Goal: Information Seeking & Learning: Check status

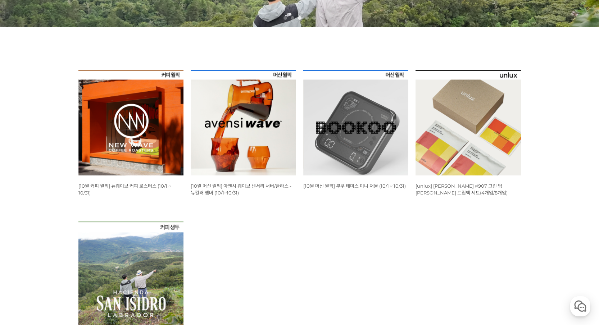
scroll to position [281, 0]
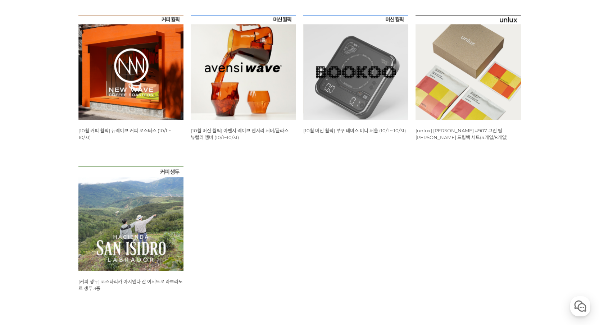
click at [375, 98] on img at bounding box center [355, 67] width 105 height 105
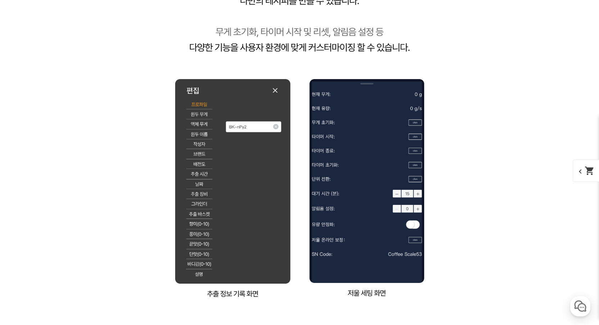
scroll to position [4369, 0]
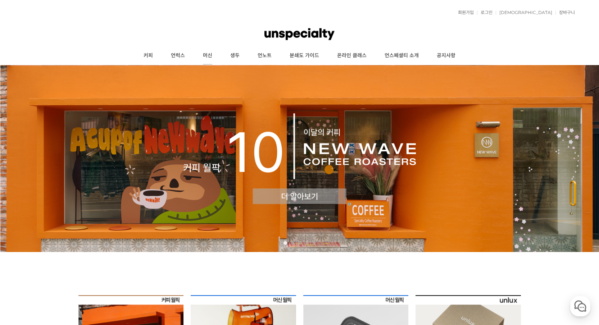
click at [206, 57] on link "머신" at bounding box center [207, 56] width 27 height 18
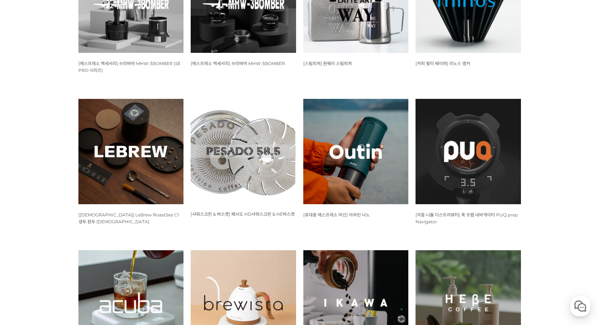
scroll to position [302, 0]
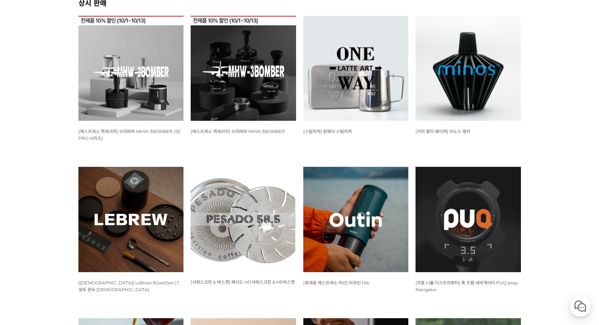
click at [383, 99] on img at bounding box center [355, 68] width 105 height 105
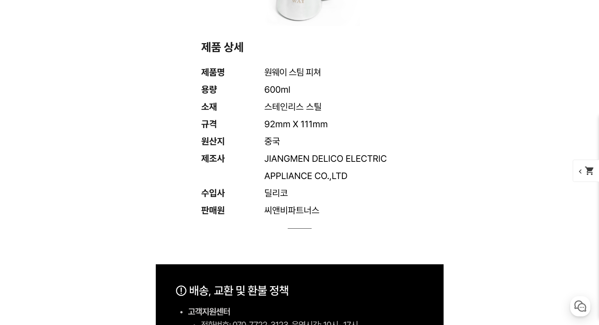
scroll to position [4050, 0]
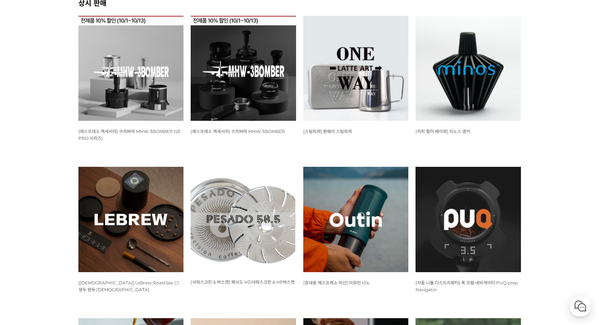
click at [139, 236] on img at bounding box center [130, 219] width 105 height 105
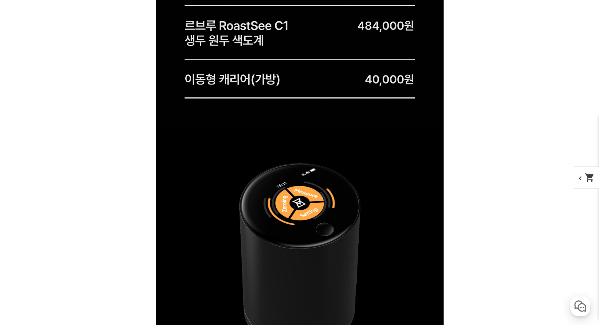
scroll to position [1122, 0]
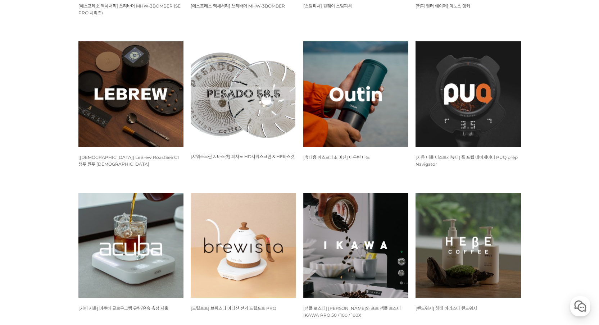
scroll to position [456, 0]
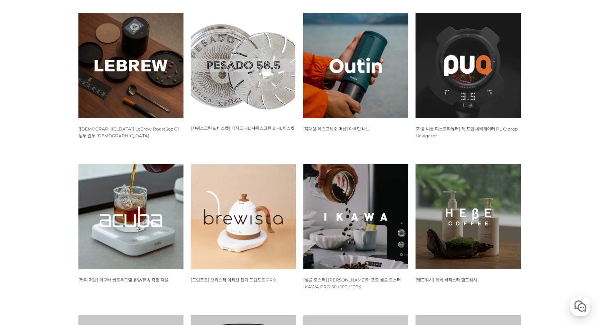
click at [203, 223] on img at bounding box center [243, 216] width 105 height 105
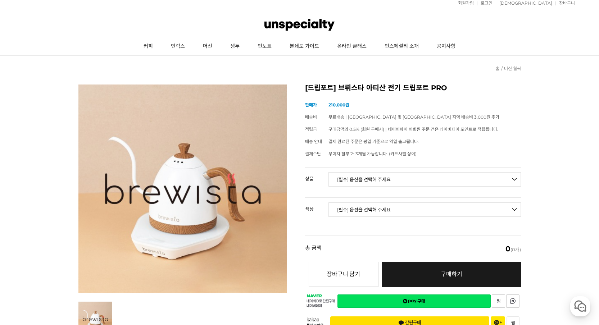
scroll to position [23, 0]
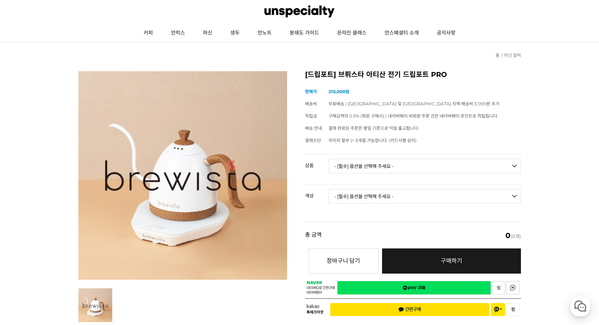
click at [424, 154] on td "- [필수] 옵션을 선택해 주세요 - ------------------- 브뤼스타 아티산 전기 드립포트 PRO 600mL 브뤼스타 아티산 전기…" at bounding box center [424, 169] width 192 height 30
click at [423, 160] on select "- [필수] 옵션을 선택해 주세요 - ------------------- 브뤼스타 아티산 전기 드립포트 PRO 600mL 브뤼스타 아티산 전기…" at bounding box center [424, 166] width 192 height 14
select select "브뤼스타 아티산 전기 드립포트 PRO 600mL"
click at [328, 159] on select "- [필수] 옵션을 선택해 주세요 - ------------------- 브뤼스타 아티산 전기 드립포트 PRO 600mL 브뤼스타 아티산 전기…" at bounding box center [424, 166] width 192 height 14
click at [428, 190] on select "- [필수] 옵션을 선택해 주세요 - ------------------- 모던화이트 시크블랙 실버그레이 올블랙 올화이트 네덜란드오렌지 브라질옐…" at bounding box center [424, 196] width 192 height 14
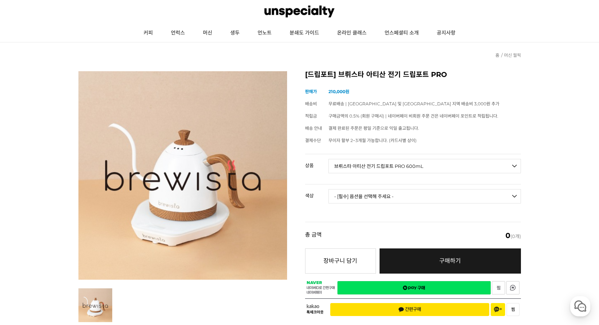
select select "시크블랙"
click at [328, 189] on select "- [필수] 옵션을 선택해 주세요 - ------------------- 모던화이트 시크블랙 실버그레이 올블랙 올화이트 네덜란드오렌지 브라질옐…" at bounding box center [424, 196] width 192 height 14
select select "*"
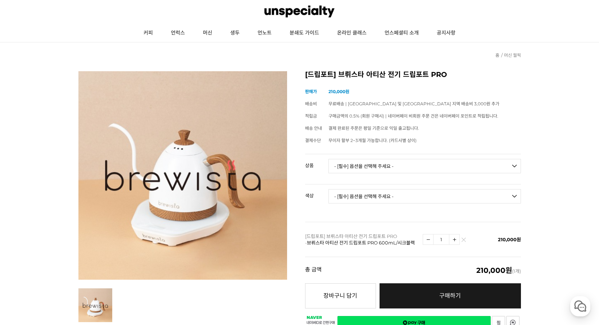
click at [427, 192] on select "- [필수] 옵션을 선택해 주세요 - ------------------- 모던화이트 시크블랙 실버그레이 올블랙 올화이트 네덜란드오렌지 브라질옐…" at bounding box center [424, 196] width 192 height 14
select select "모던화이트"
click at [328, 189] on select "- [필수] 옵션을 선택해 주세요 - ------------------- 모던화이트 시크블랙 실버그레이 올블랙 올화이트 네덜란드오렌지 브라질옐…" at bounding box center [424, 196] width 192 height 14
select select "*"
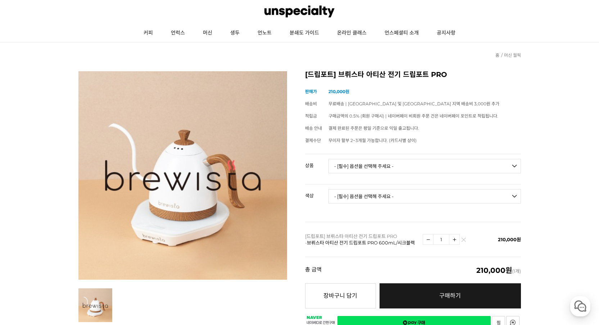
click at [423, 166] on select "- [필수] 옵션을 선택해 주세요 - ------------------- 브뤼스타 아티산 전기 드립포트 PRO 600mL 브뤼스타 아티산 전기…" at bounding box center [424, 166] width 192 height 14
select select "브뤼스타 아티산 전기 드립포트 PRO 1L"
click at [328, 159] on select "- [필수] 옵션을 선택해 주세요 - ------------------- 브뤼스타 아티산 전기 드립포트 PRO 600mL 브뤼스타 아티산 전기…" at bounding box center [424, 166] width 192 height 14
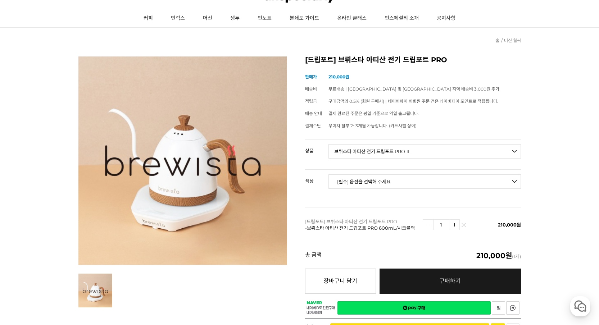
scroll to position [37, 0]
click at [370, 186] on select "- [필수] 옵션을 선택해 주세요 - ------------------- 모던화이트 시크블랙 실버그레이" at bounding box center [424, 181] width 192 height 14
select select "모던화이트"
click at [328, 174] on select "- [필수] 옵션을 선택해 주세요 - ------------------- 모던화이트 시크블랙 실버그레이" at bounding box center [424, 181] width 192 height 14
select select "*"
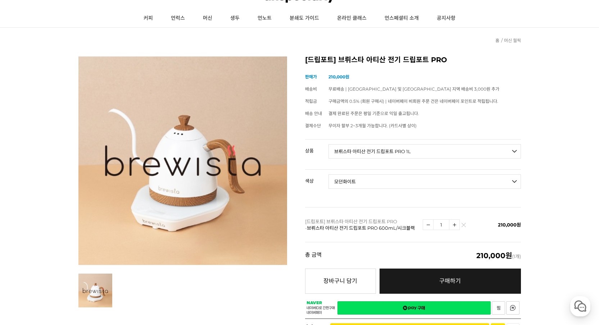
select select "*"
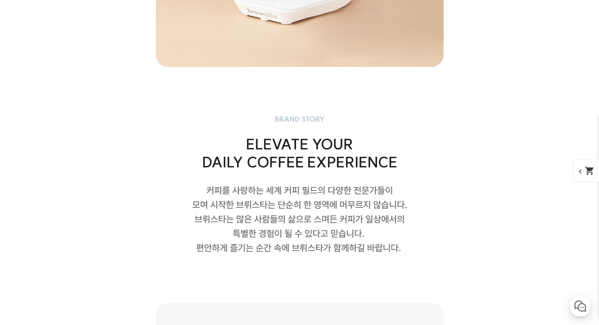
scroll to position [700, 0]
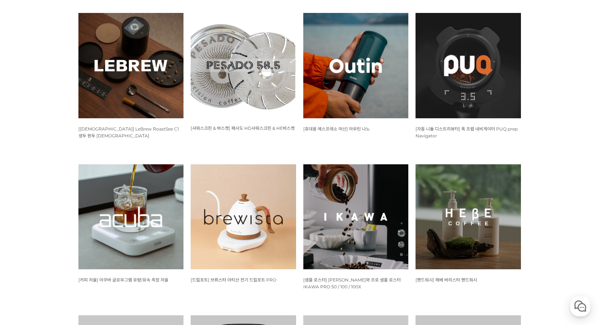
click at [113, 229] on img at bounding box center [130, 216] width 105 height 105
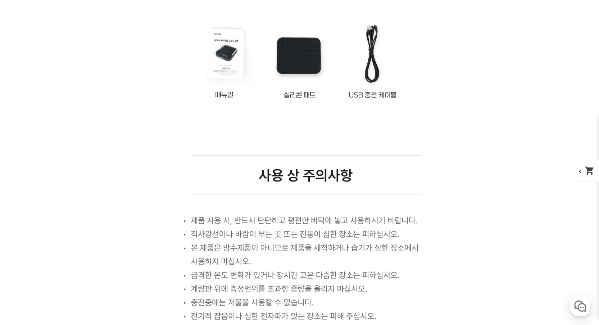
scroll to position [2995, 0]
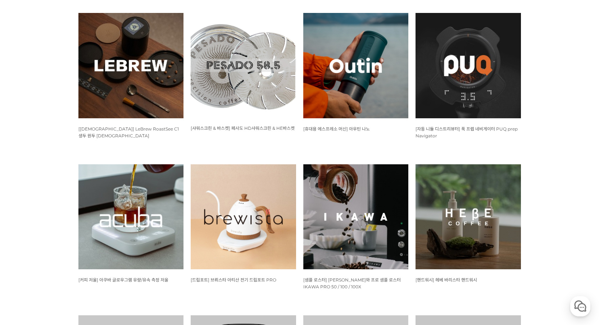
click at [490, 202] on img at bounding box center [467, 216] width 105 height 105
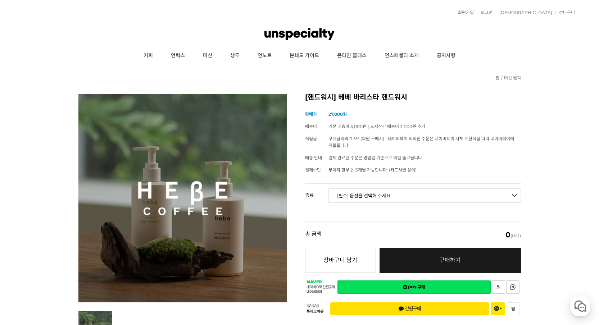
click at [495, 188] on select "- [필수] 옵션을 선택해 주세요 - ------------------- 헤베 이끼숲 핸드워시 헤베 바리스타 핸드워시 (무향)" at bounding box center [424, 195] width 192 height 14
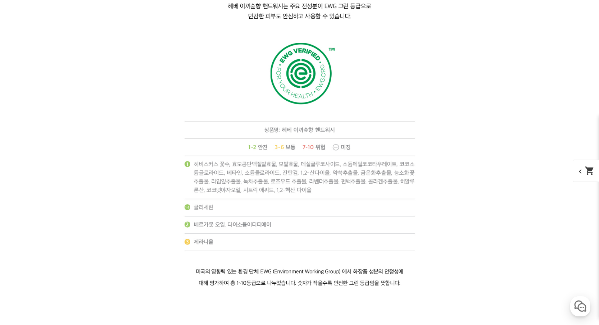
scroll to position [6737, 0]
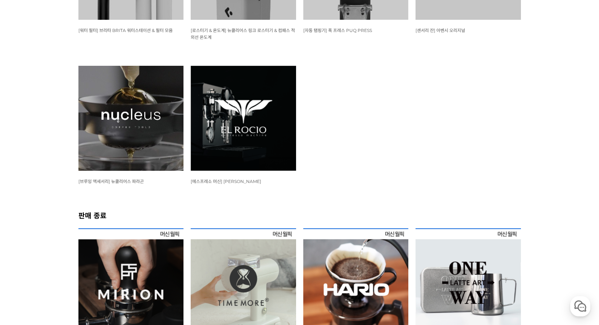
scroll to position [952, 0]
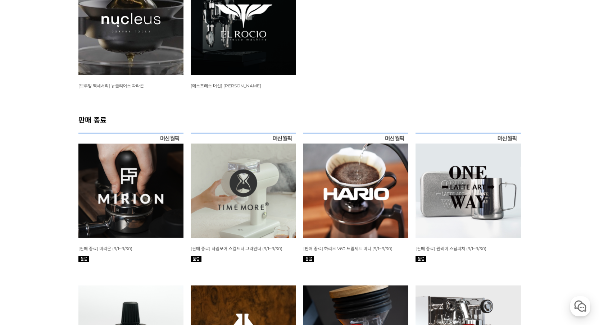
click at [225, 192] on img at bounding box center [243, 185] width 105 height 105
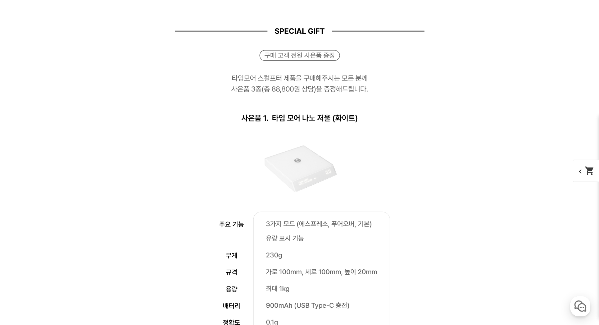
scroll to position [1111, 0]
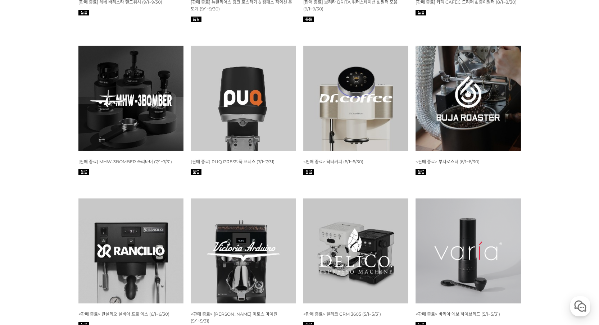
scroll to position [2301, 0]
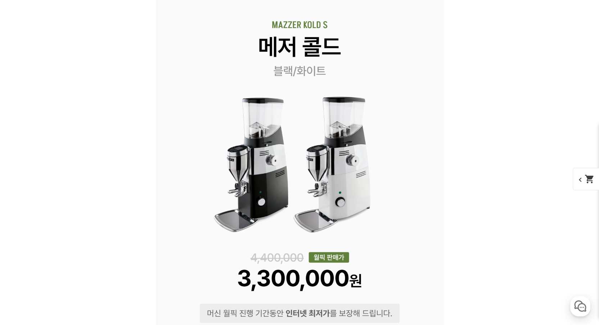
scroll to position [1189, 0]
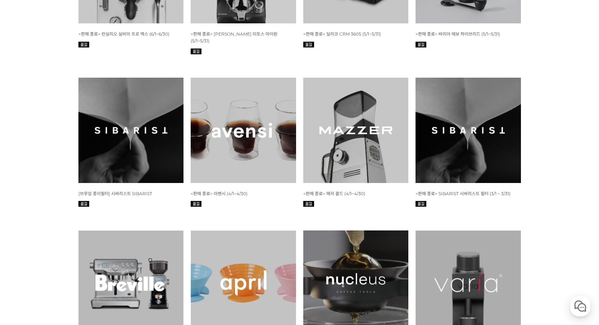
scroll to position [2569, 0]
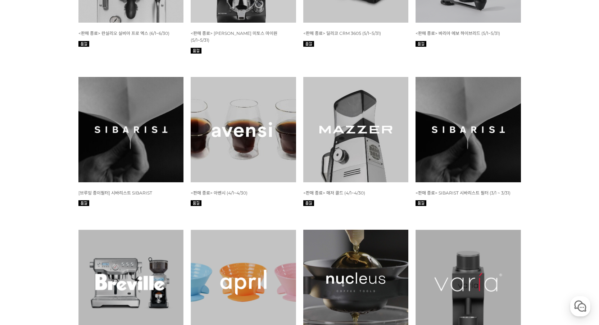
click at [477, 230] on img at bounding box center [467, 282] width 105 height 105
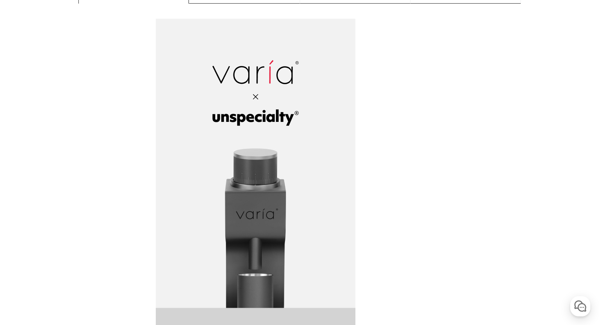
scroll to position [636, 0]
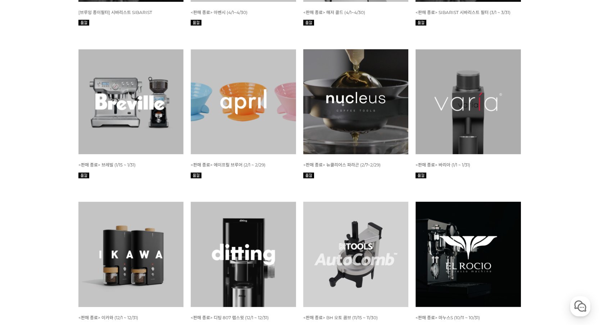
scroll to position [2820, 0]
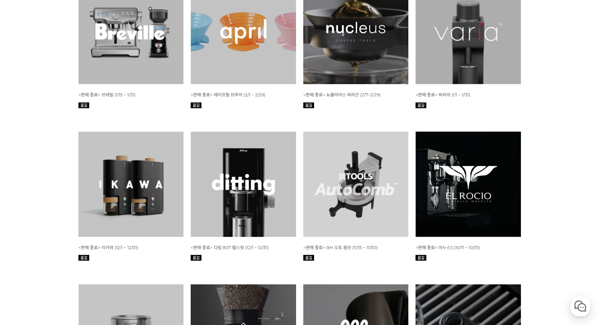
click at [123, 132] on img at bounding box center [130, 184] width 105 height 105
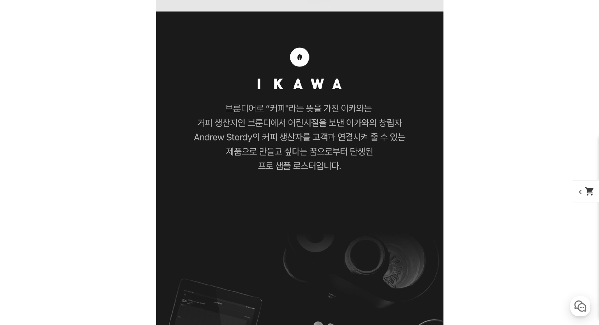
scroll to position [760, 0]
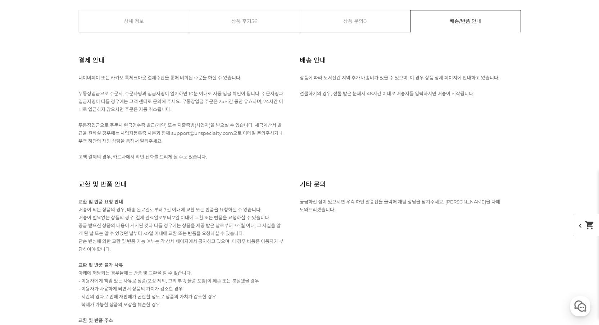
scroll to position [8082, 0]
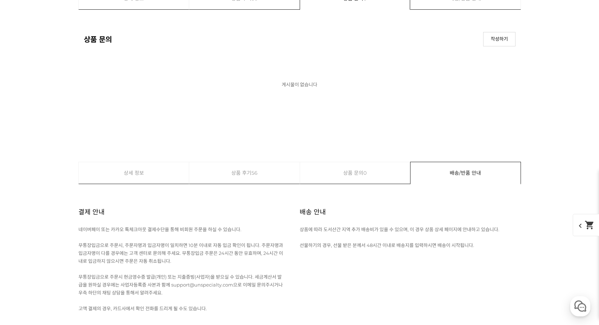
click at [124, 86] on link "박스에서 꺼내자마자 눈에 들어오는 무" at bounding box center [147, 85] width 73 height 6
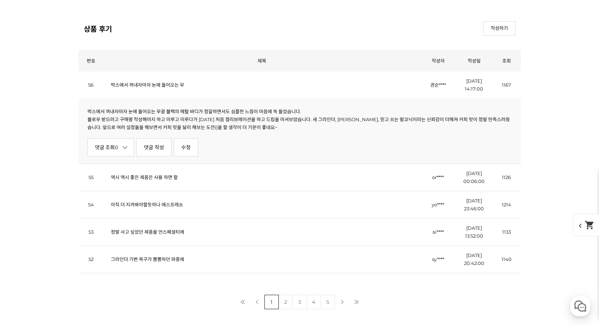
click at [139, 204] on link "아직 더 지켜봐야할듯하나 에스프레소" at bounding box center [147, 205] width 72 height 6
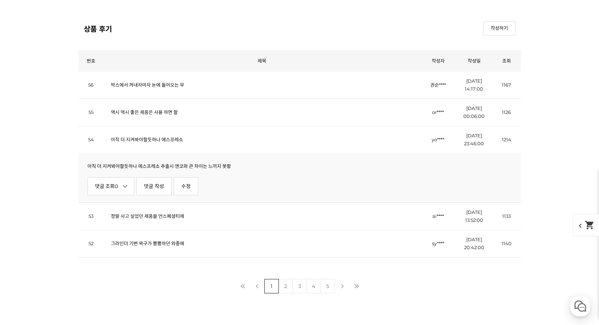
click at [154, 114] on link "역시 역시 좋은 제품은 사용 하면 할" at bounding box center [144, 112] width 67 height 6
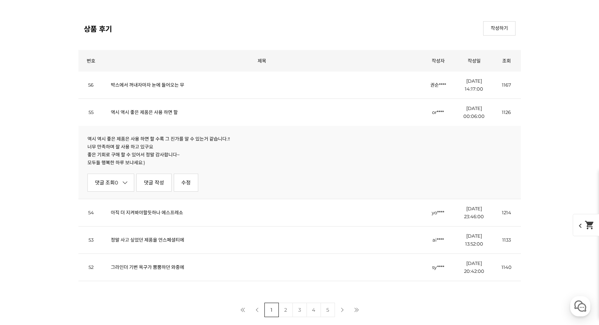
click at [161, 271] on td "그라인더 기변 욕구가 뿜뿜하던 와중에" at bounding box center [262, 267] width 316 height 27
click at [163, 268] on link "그라인더 기변 욕구가 뿜뿜하던 와중에" at bounding box center [147, 267] width 73 height 6
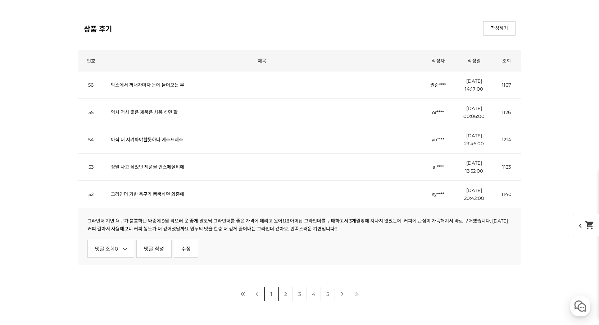
click at [177, 167] on link "정말 사고 싶었던 제품을 언스페셜티에" at bounding box center [147, 167] width 73 height 6
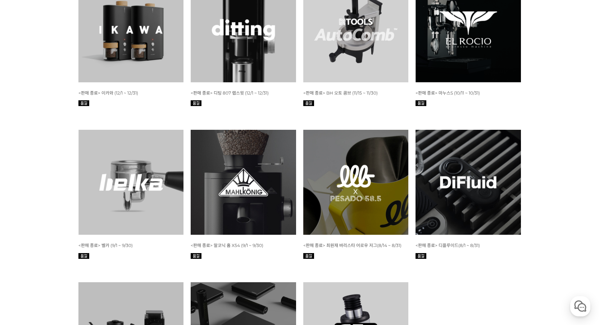
scroll to position [2973, 0]
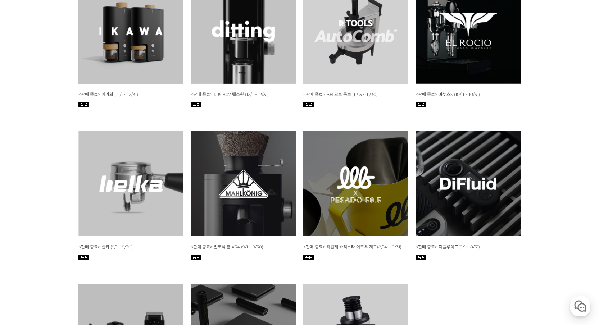
click at [383, 131] on img at bounding box center [355, 183] width 105 height 105
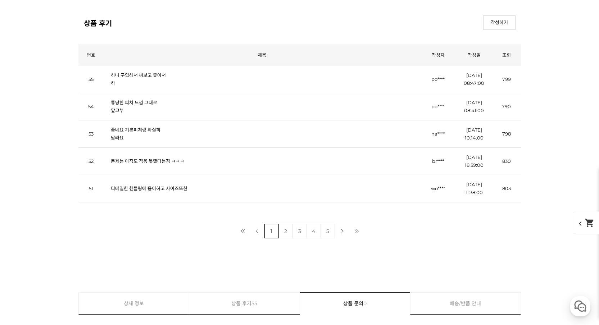
scroll to position [5841, 0]
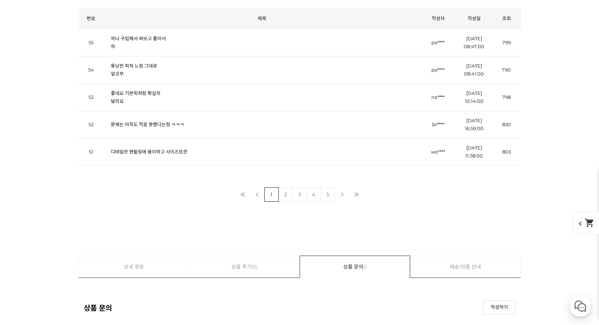
click at [129, 108] on td "좋네요 기본피쳐랑 확실히 달라요" at bounding box center [262, 97] width 316 height 27
click at [132, 115] on td "문제는 아직도 적응 못했다는점 ㅋㅋㅋ" at bounding box center [262, 124] width 316 height 27
click at [150, 115] on td "문제는 아직도 적응 못했다는점 ㅋㅋㅋ" at bounding box center [262, 124] width 316 height 27
click at [151, 123] on link "문제는 아직도 적응 못했다는점 ㅋㅋㅋ" at bounding box center [147, 125] width 73 height 6
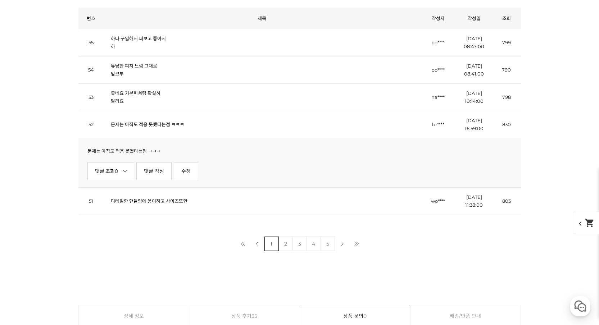
click at [141, 37] on link "하나 구입해서 써보고 좋아서 하" at bounding box center [138, 43] width 55 height 14
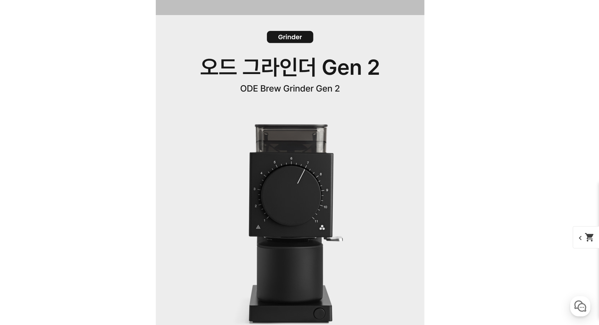
scroll to position [1936, 0]
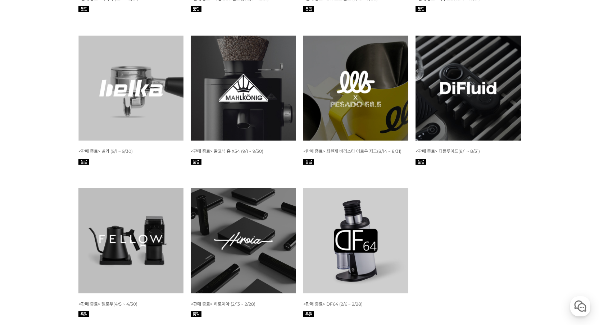
scroll to position [3110, 0]
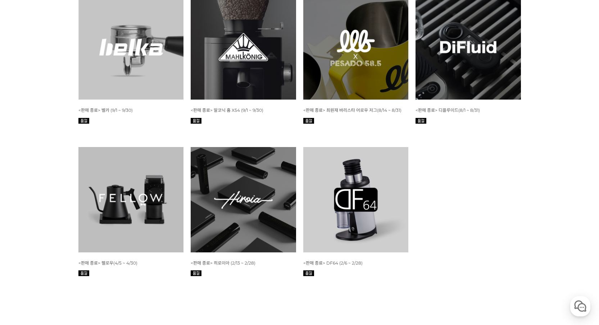
click at [231, 147] on img at bounding box center [243, 199] width 105 height 105
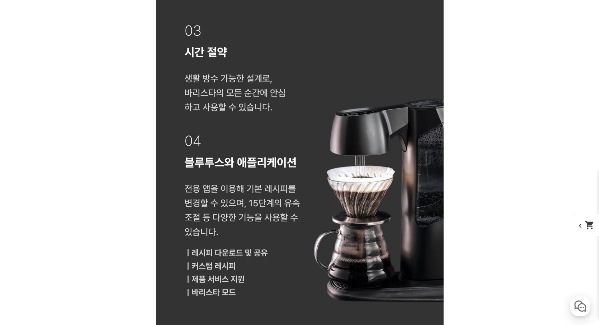
scroll to position [6055, 0]
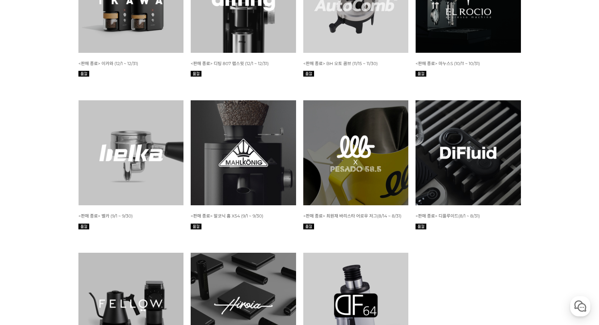
scroll to position [3003, 0]
click at [360, 253] on img at bounding box center [355, 305] width 105 height 105
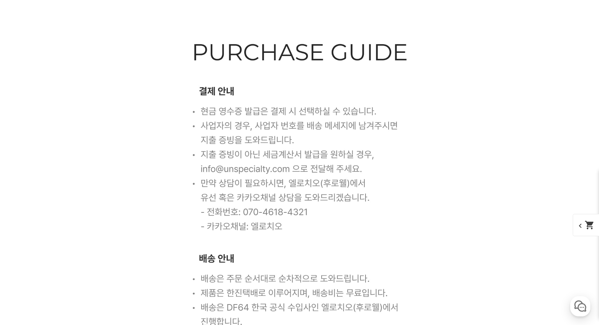
scroll to position [6198, 0]
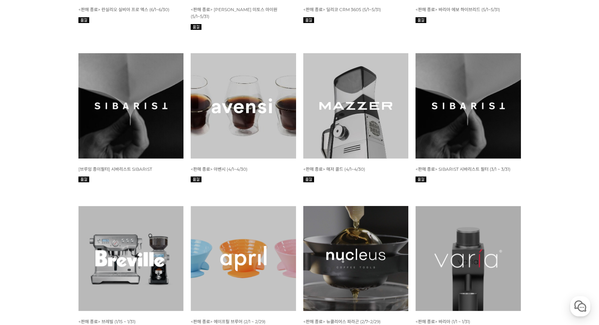
scroll to position [2567, 0]
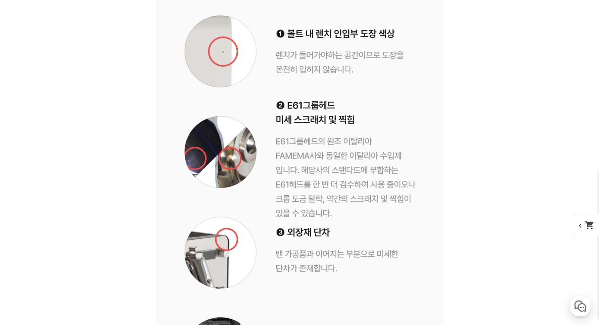
scroll to position [9628, 0]
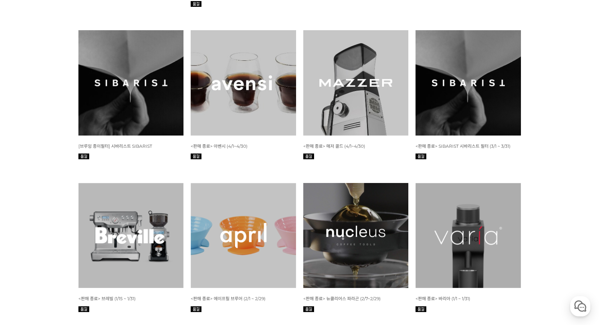
scroll to position [2545, 0]
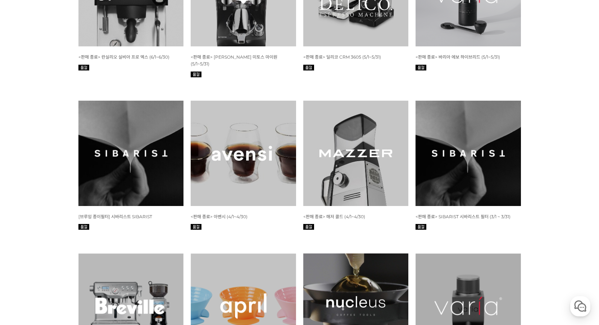
click at [122, 254] on img at bounding box center [130, 306] width 105 height 105
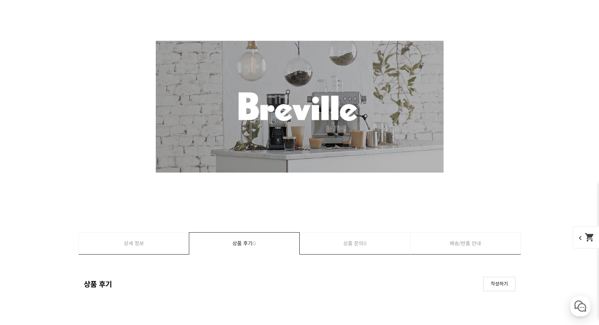
scroll to position [9507, 0]
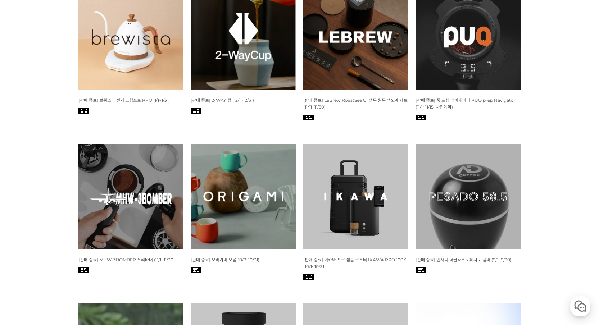
scroll to position [1830, 0]
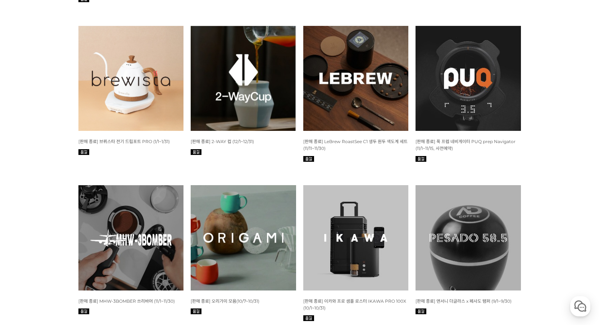
click at [241, 185] on img at bounding box center [243, 237] width 105 height 105
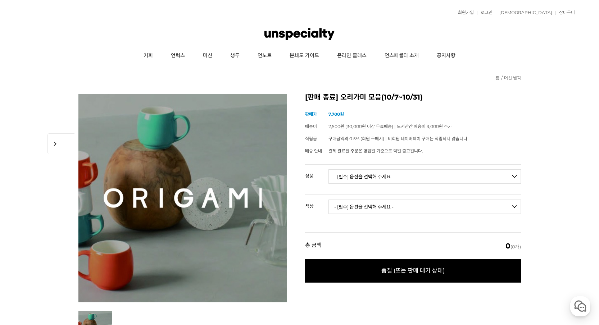
click at [377, 167] on td "- [필수] 옵션을 선택해 주세요 - ------------------- 오리가미 드리퍼 에어 S [품절] 오리가미 드리퍼 에어 M [품절] …" at bounding box center [424, 180] width 192 height 30
click at [375, 179] on select "- [필수] 옵션을 선택해 주세요 - ------------------- 오리가미 드리퍼 에어 S [품절] 오리가미 드리퍼 에어 M [품절] …" at bounding box center [424, 176] width 192 height 14
select select "오리가미 배럴 아로마 머그 320ml"
click at [328, 169] on select "- [필수] 옵션을 선택해 주세요 - ------------------- 오리가미 드리퍼 에어 S [품절] 오리가미 드리퍼 에어 M [품절] …" at bounding box center [424, 176] width 192 height 14
click at [505, 206] on select "- [필수] 옵션을 선택해 주세요 - ------------------- 화이트" at bounding box center [424, 207] width 192 height 14
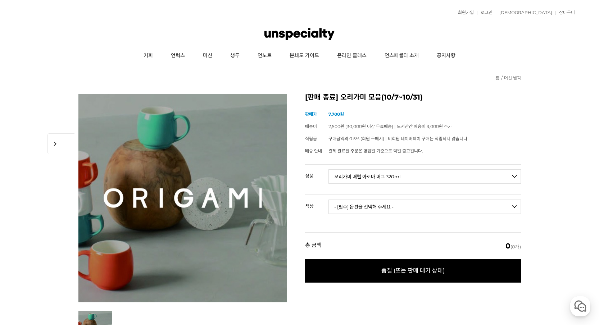
select select "화이트"
click at [328, 200] on select "- [필수] 옵션을 선택해 주세요 - ------------------- 화이트" at bounding box center [424, 207] width 192 height 14
select select "*"
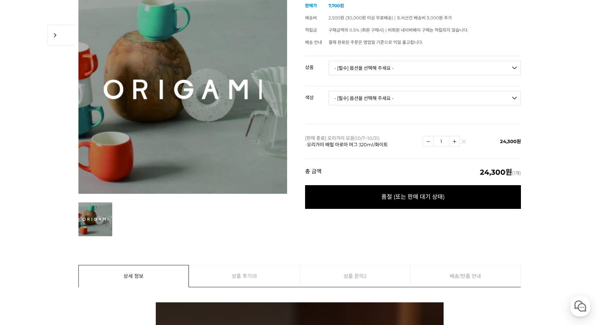
scroll to position [160, 0]
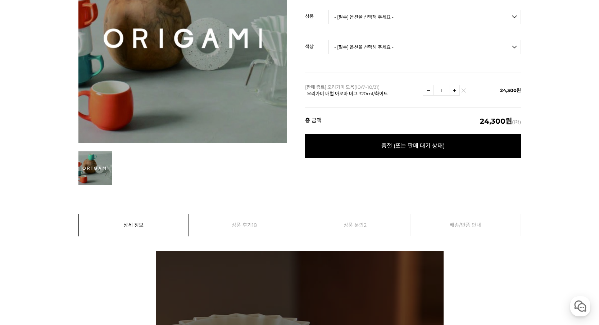
click at [411, 149] on span "품절 (또는 판매 대기 상태)" at bounding box center [413, 146] width 216 height 24
click at [370, 231] on link "상품 문의 2" at bounding box center [355, 225] width 110 height 22
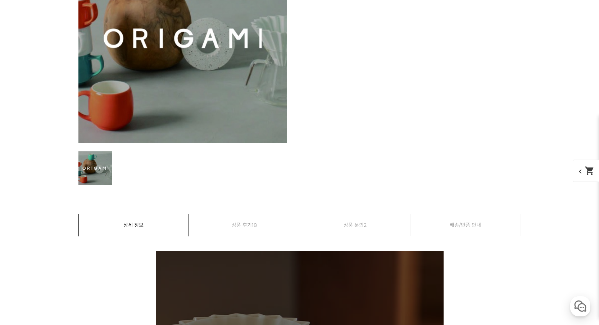
scroll to position [11284, 0]
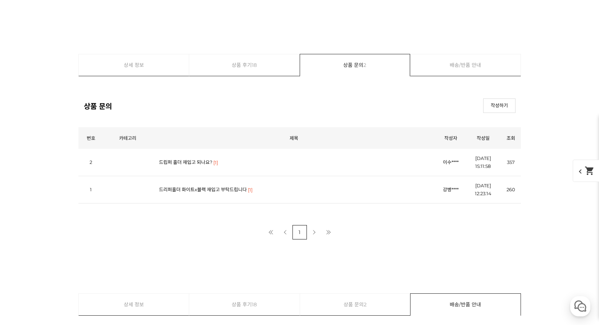
click at [182, 159] on link "드립퍼 홀더 재입고 되나요?" at bounding box center [185, 162] width 53 height 6
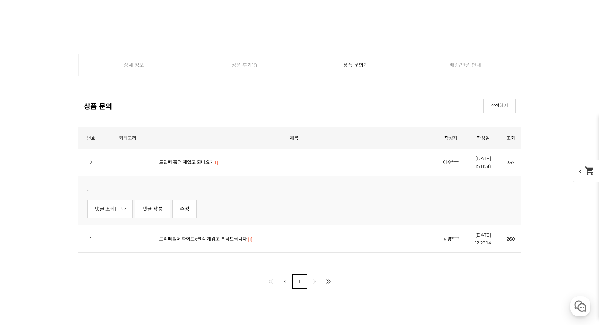
click at [179, 234] on td "드리퍼홀더 화이트x블랙 재입고 부탁드립니다 [1]" at bounding box center [294, 238] width 284 height 27
click at [106, 211] on link "댓글 조회 1" at bounding box center [110, 209] width 46 height 18
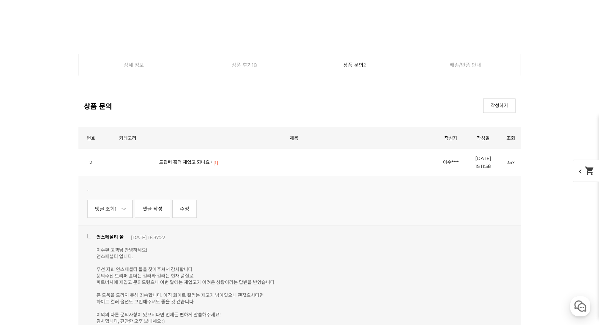
scroll to position [11323, 0]
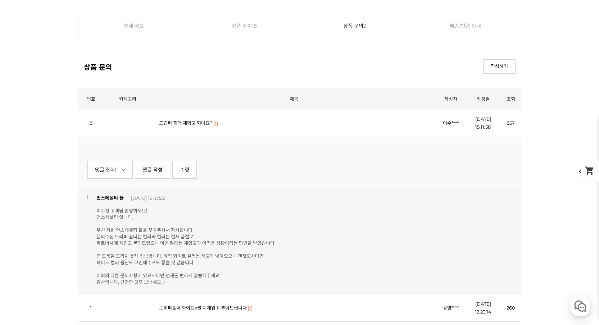
scroll to position [11284, 0]
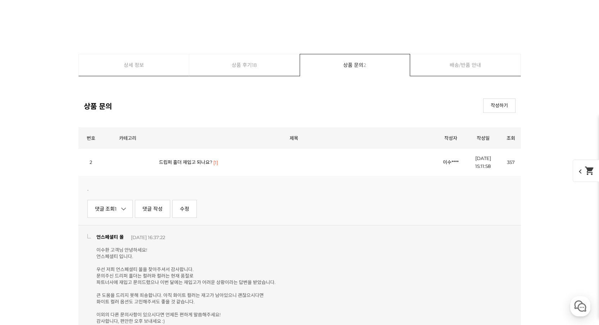
scroll to position [160, 0]
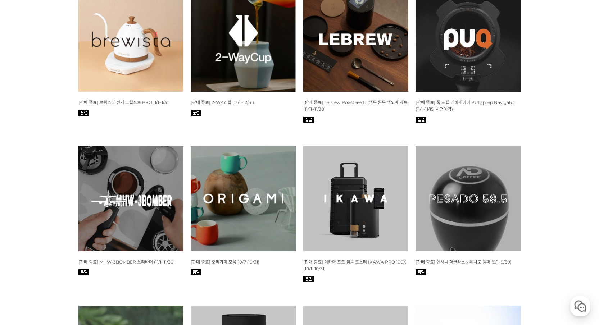
scroll to position [1867, 0]
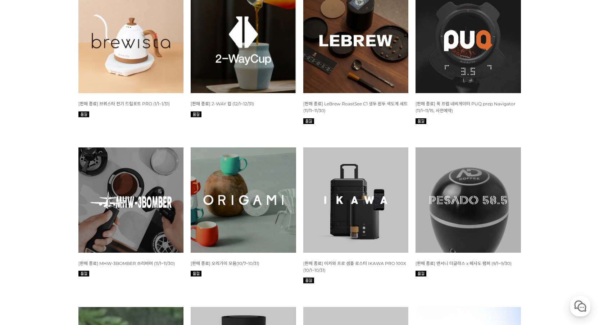
click at [468, 207] on img at bounding box center [467, 199] width 105 height 105
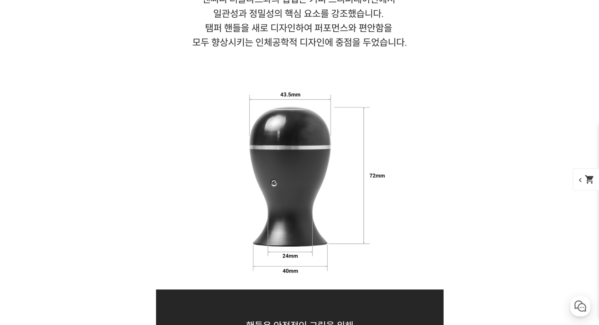
scroll to position [3771, 0]
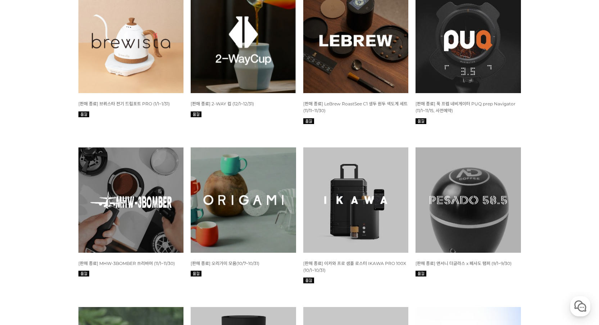
click at [230, 64] on img at bounding box center [243, 40] width 105 height 105
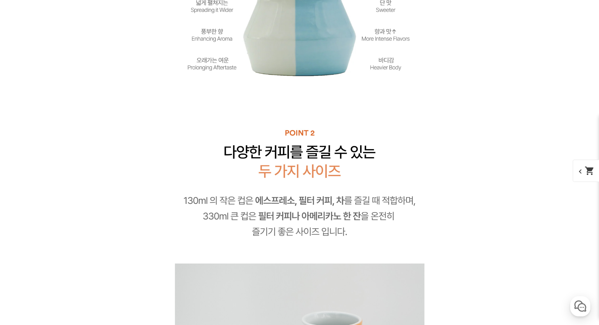
scroll to position [2313, 0]
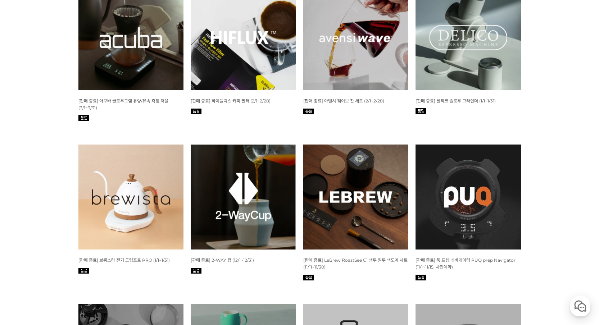
scroll to position [1649, 0]
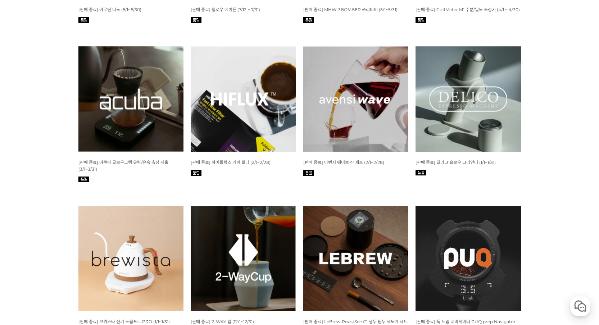
click at [477, 124] on img at bounding box center [467, 98] width 105 height 105
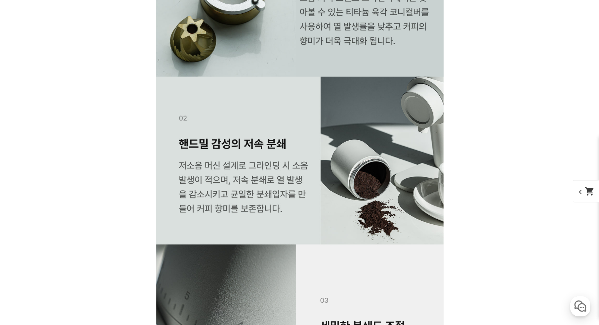
scroll to position [1921, 0]
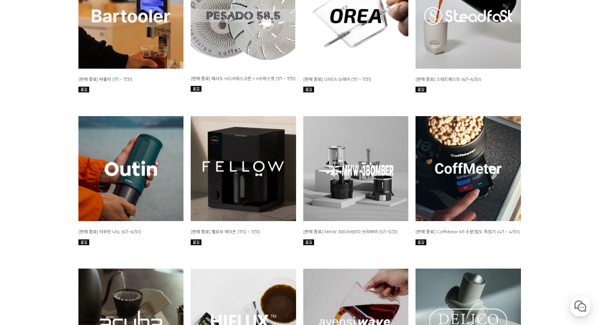
scroll to position [1238, 0]
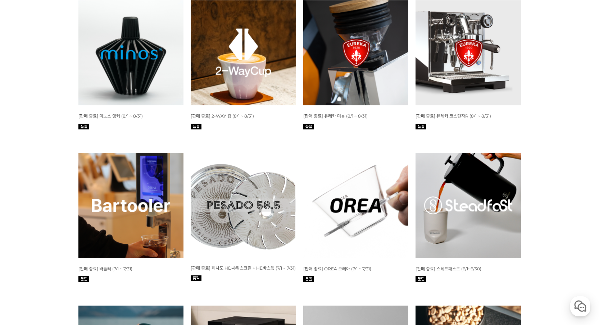
click at [274, 45] on img at bounding box center [243, 52] width 105 height 105
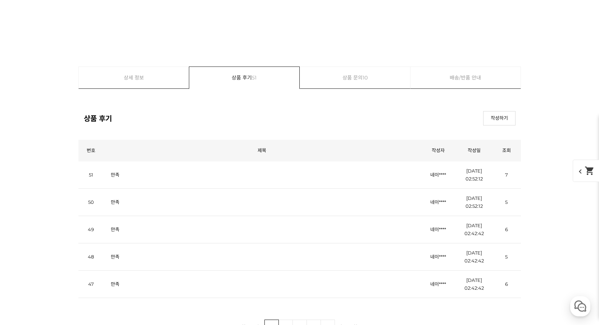
scroll to position [5717, 0]
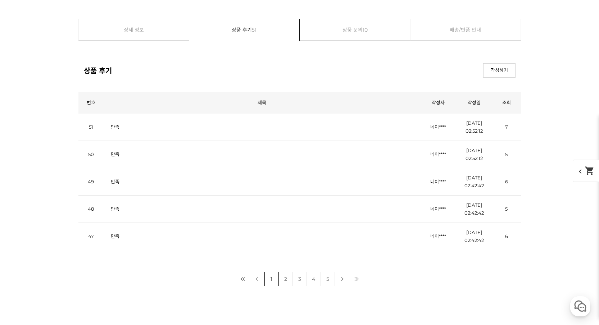
click at [395, 39] on link "상품 문의 10" at bounding box center [355, 30] width 110 height 22
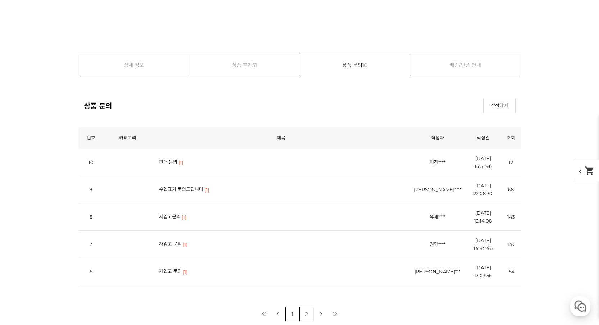
click at [177, 187] on link "수입표기 문의드립니다" at bounding box center [181, 189] width 44 height 6
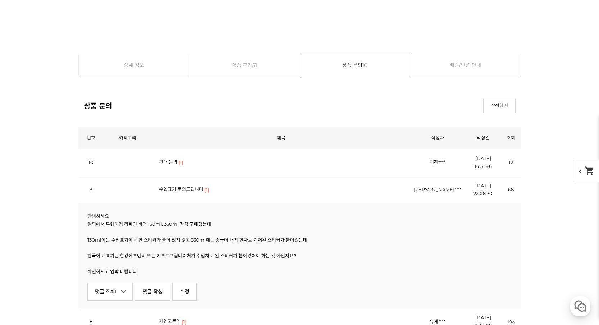
click at [178, 190] on link "수입표기 문의드립니다" at bounding box center [181, 189] width 44 height 6
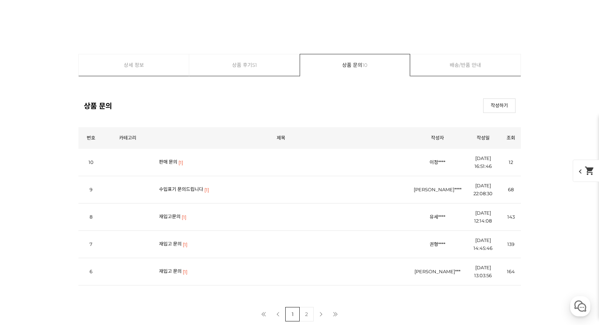
click at [178, 190] on link "수입표기 문의드립니다" at bounding box center [181, 189] width 44 height 6
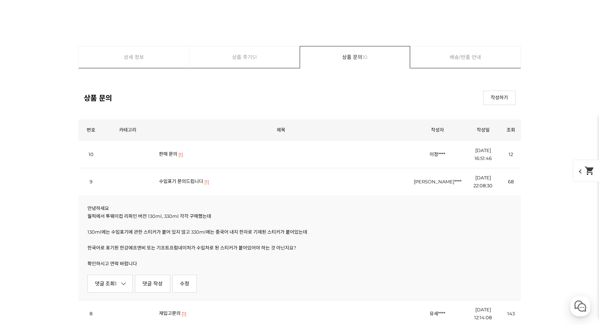
scroll to position [6056, 0]
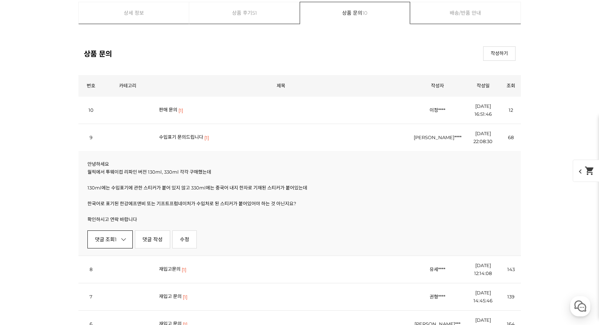
click at [105, 235] on link "댓글 조회 1" at bounding box center [110, 240] width 46 height 18
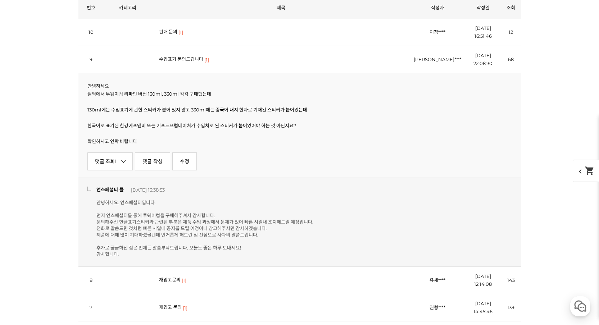
scroll to position [6154, 0]
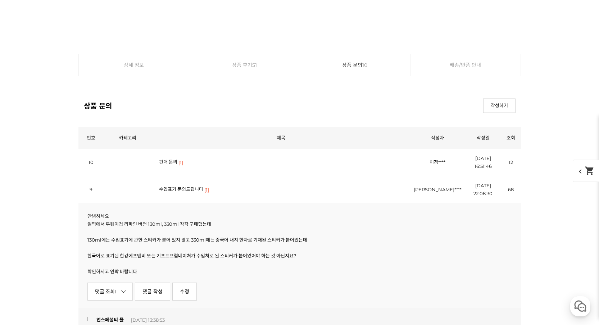
scroll to position [5717, 0]
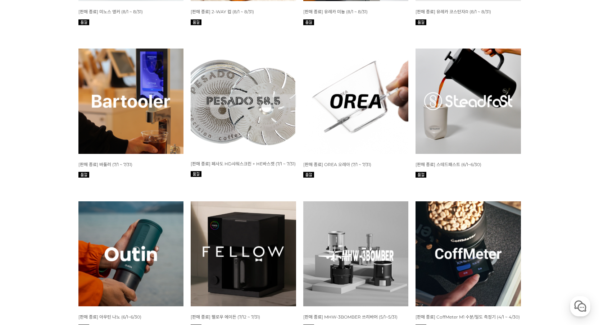
click at [110, 103] on img at bounding box center [130, 101] width 105 height 105
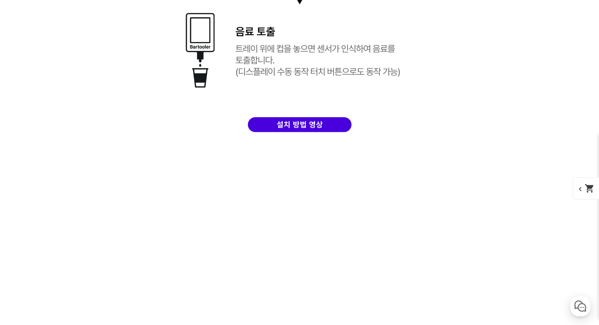
scroll to position [4219, 0]
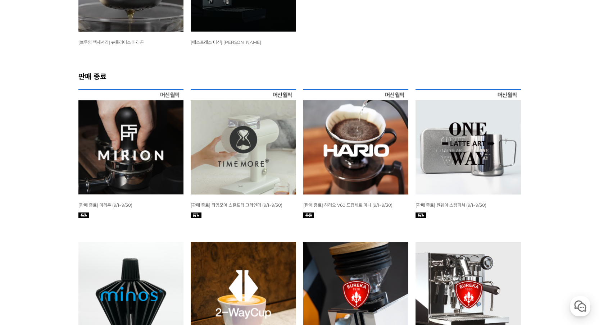
scroll to position [1072, 0]
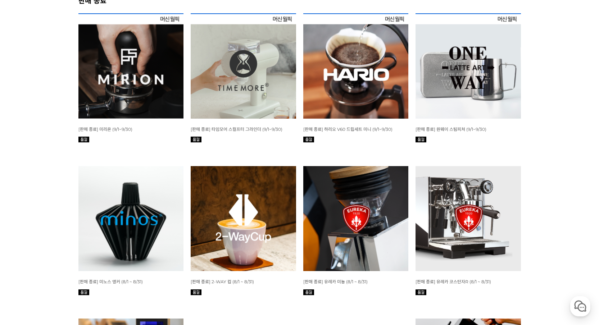
click at [387, 85] on img at bounding box center [355, 65] width 105 height 105
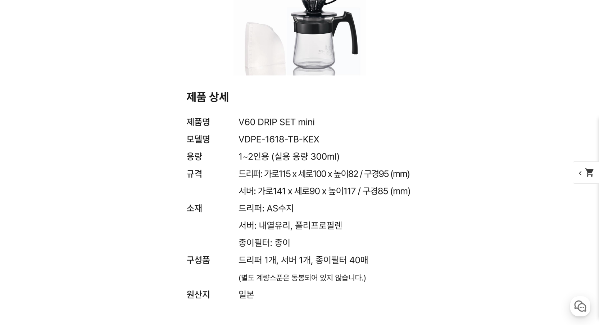
scroll to position [2691, 0]
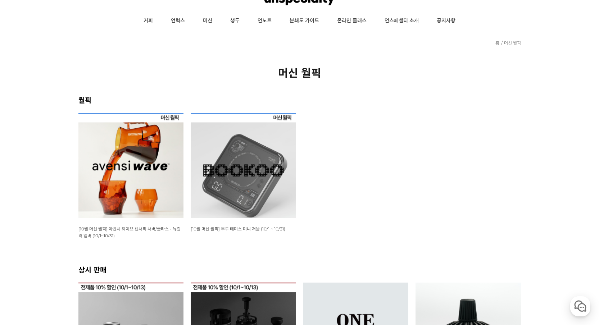
scroll to position [33, 0]
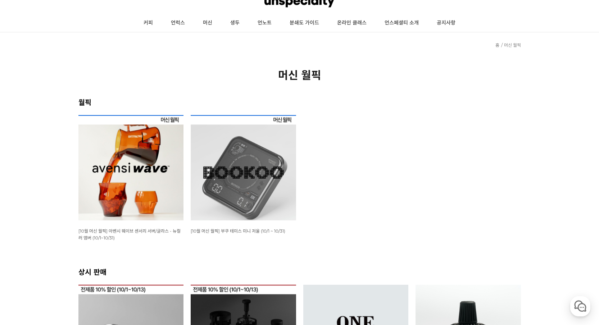
click at [132, 168] on img at bounding box center [130, 167] width 105 height 105
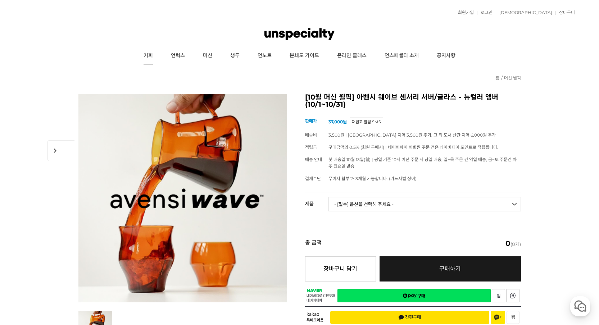
click at [151, 59] on link "커피" at bounding box center [148, 56] width 27 height 18
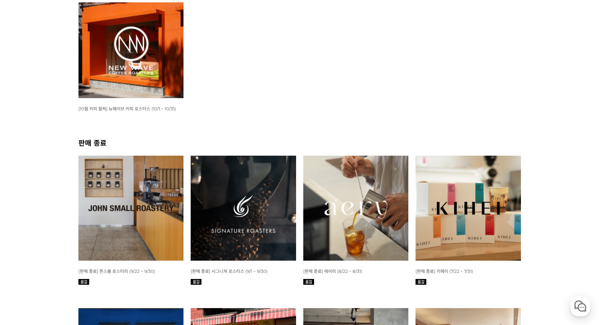
scroll to position [233, 0]
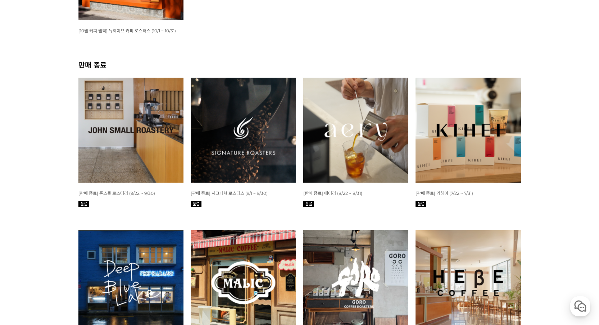
click at [317, 129] on img at bounding box center [355, 130] width 105 height 105
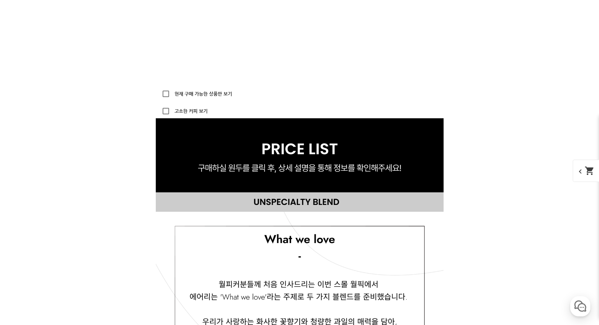
scroll to position [2352, 0]
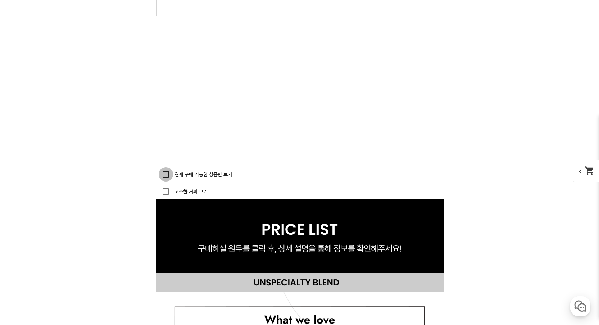
click at [165, 173] on input "현재 구매 가능한 상품만 보기" at bounding box center [166, 174] width 14 height 14
checkbox input "false"
click at [163, 186] on input "고소한 커피 보기" at bounding box center [166, 191] width 14 height 14
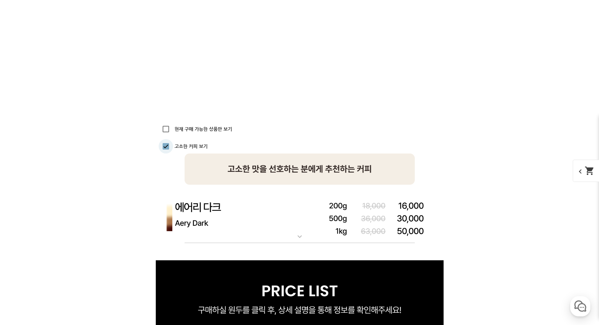
scroll to position [2480, 0]
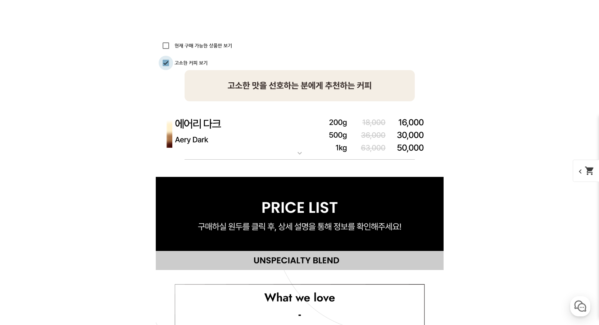
click at [163, 63] on input "고소한 커피 보기" at bounding box center [166, 63] width 14 height 14
checkbox input "false"
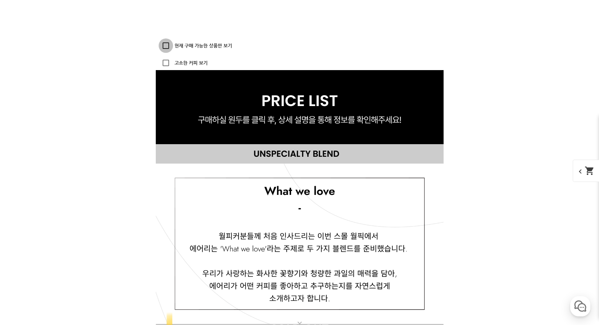
click at [169, 41] on input "현재 구매 가능한 상품만 보기" at bounding box center [166, 45] width 14 height 14
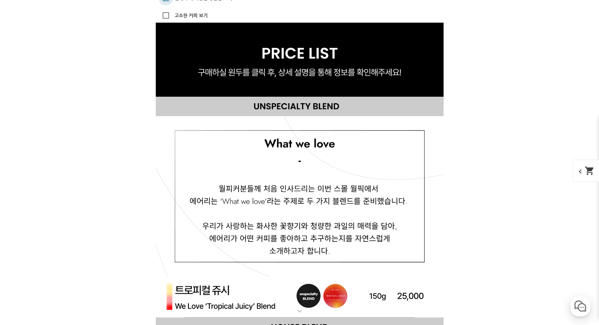
checkbox input "false"
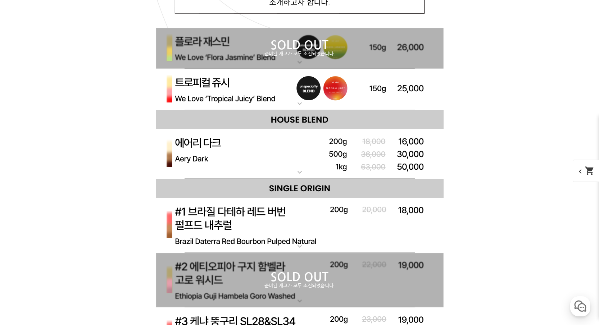
scroll to position [2798, 0]
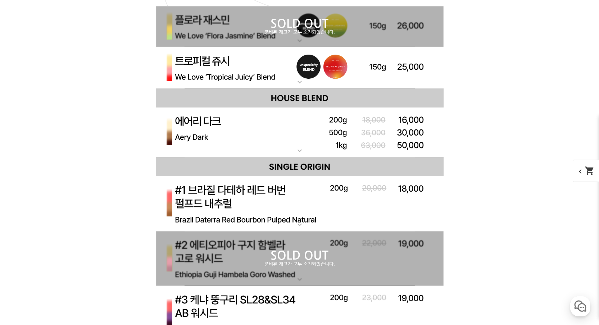
click at [306, 83] on mat-icon "expand_more" at bounding box center [299, 82] width 14 height 9
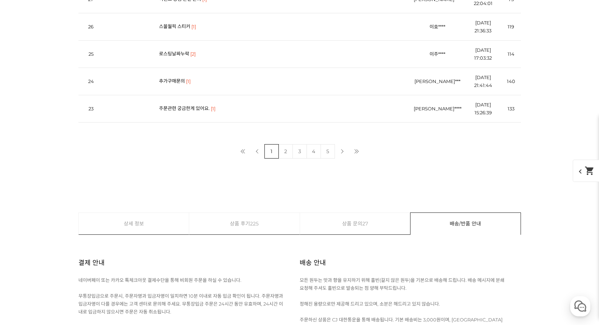
scroll to position [12180, 0]
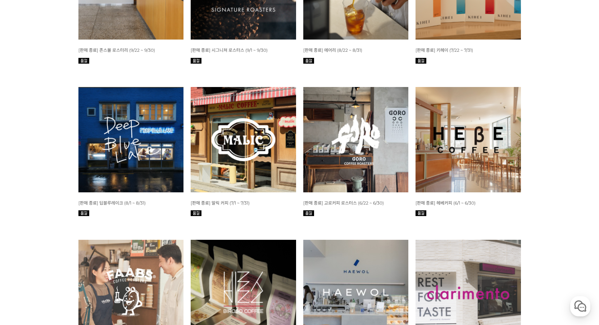
scroll to position [521, 0]
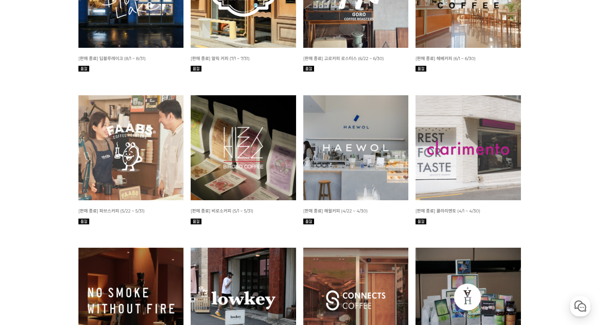
click at [225, 165] on img at bounding box center [243, 147] width 105 height 105
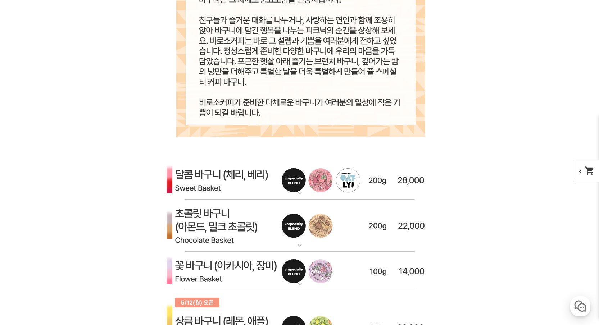
scroll to position [1693, 0]
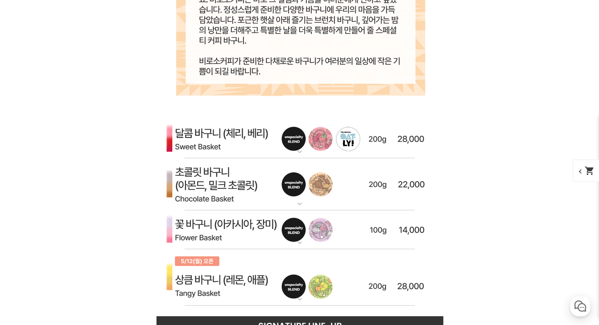
click at [305, 155] on mat-icon "expand_more" at bounding box center [299, 151] width 14 height 9
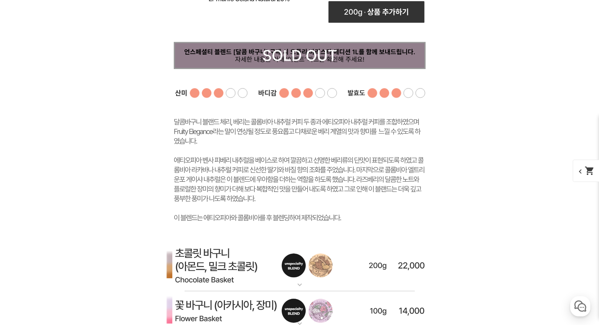
scroll to position [2004, 0]
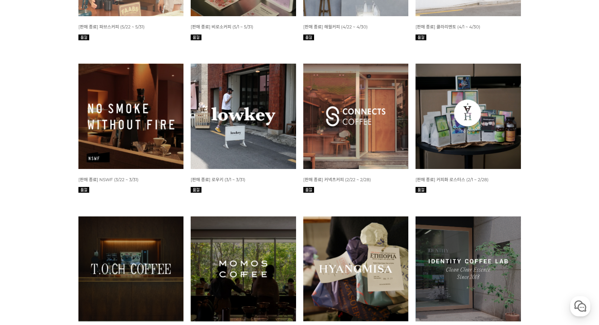
scroll to position [731, 0]
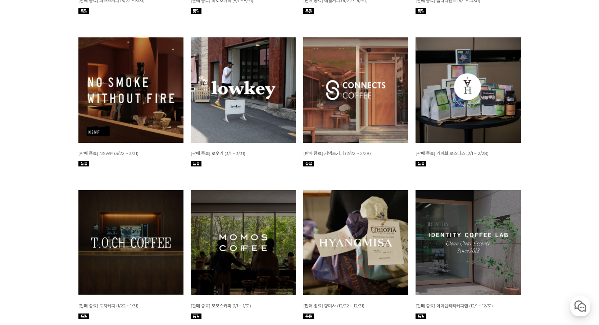
click at [206, 225] on img at bounding box center [243, 242] width 105 height 105
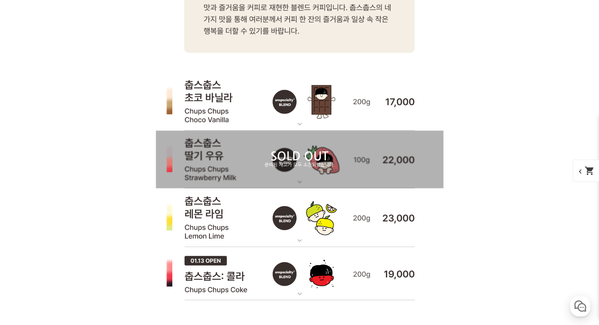
scroll to position [2341, 0]
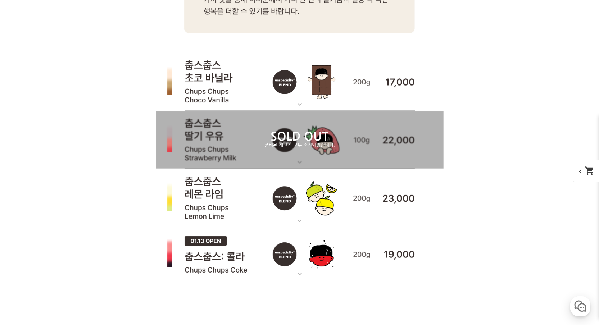
click at [304, 164] on div "SOLD OUT 준비된 재고가 모두 소진되었습니다." at bounding box center [300, 140] width 288 height 58
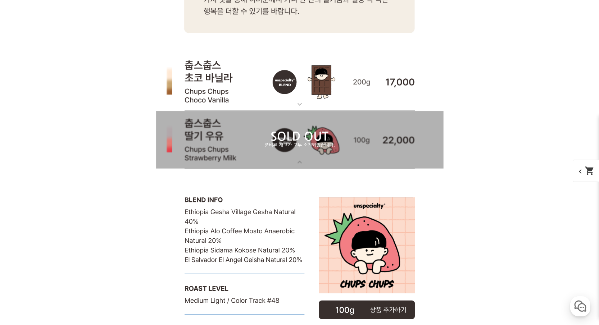
click at [304, 164] on div "SOLD OUT 준비된 재고가 모두 소진되었습니다." at bounding box center [300, 140] width 288 height 58
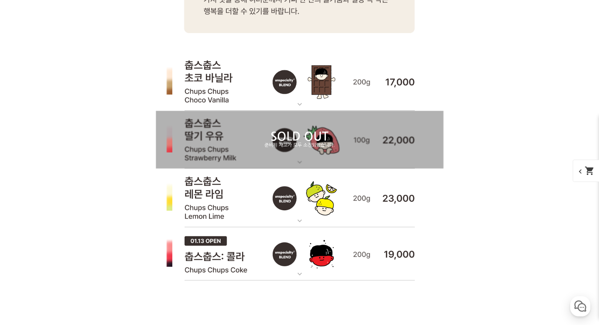
click at [303, 100] on mat-icon "expand_more" at bounding box center [299, 104] width 14 height 9
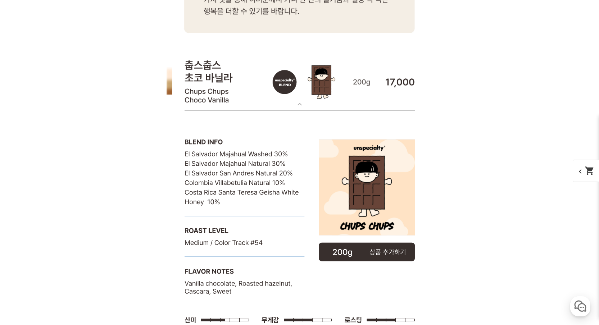
click at [303, 100] on mat-icon "expand_more" at bounding box center [299, 104] width 14 height 9
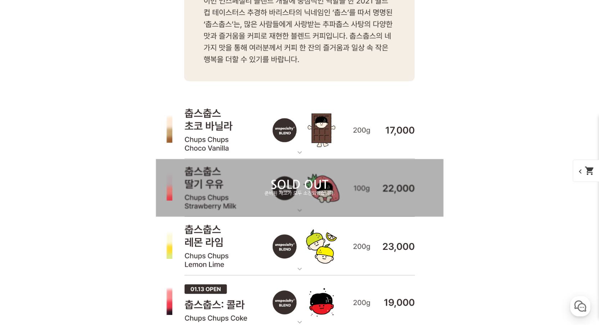
scroll to position [2336, 0]
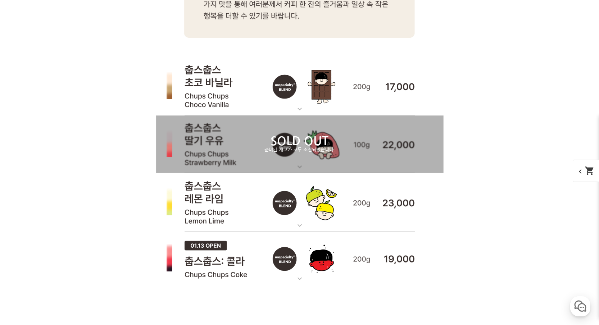
click at [306, 229] on img at bounding box center [300, 202] width 288 height 59
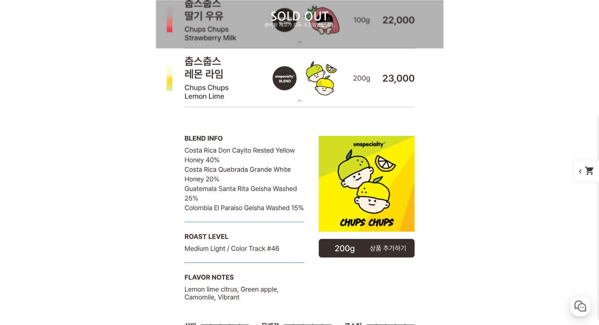
scroll to position [2451, 0]
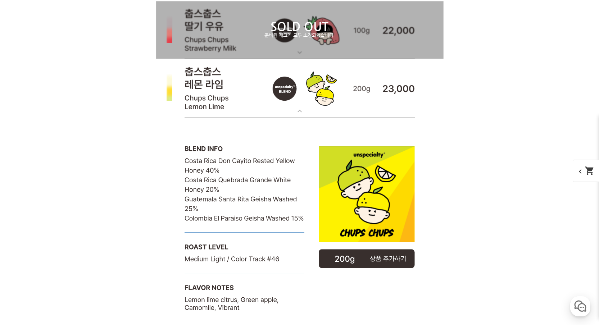
click at [305, 109] on mat-icon "expand_more" at bounding box center [299, 111] width 14 height 9
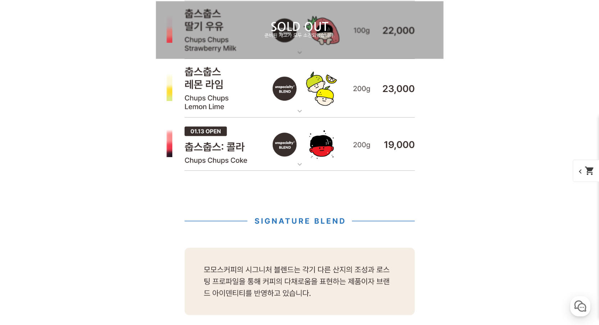
click at [298, 168] on mat-icon "expand_more" at bounding box center [299, 164] width 14 height 9
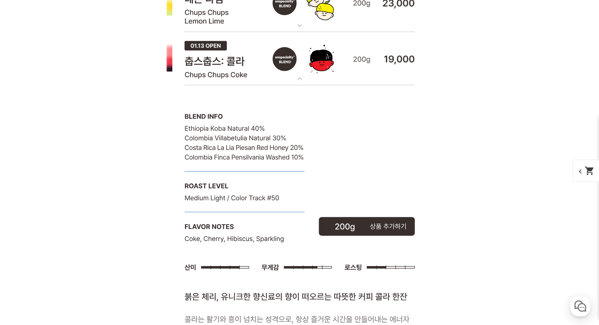
scroll to position [2516, 0]
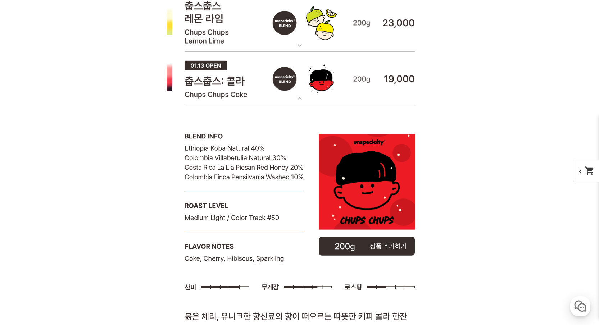
click at [295, 49] on img at bounding box center [300, 22] width 288 height 59
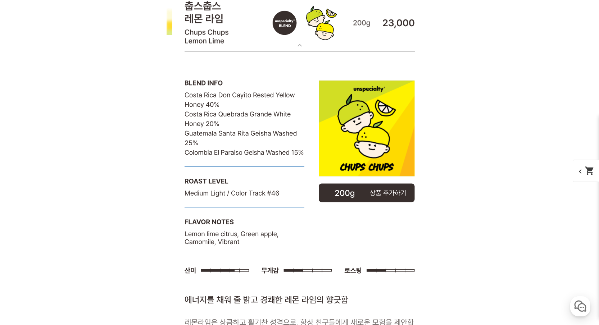
click at [295, 50] on img at bounding box center [300, 22] width 288 height 59
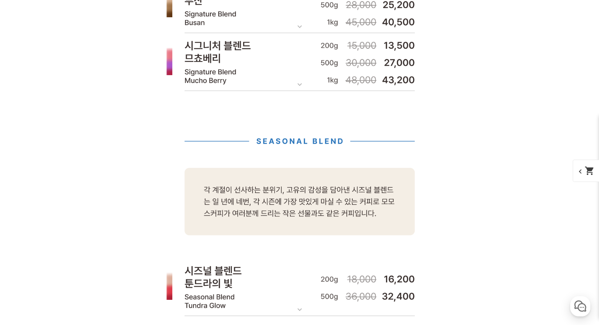
scroll to position [3478, 0]
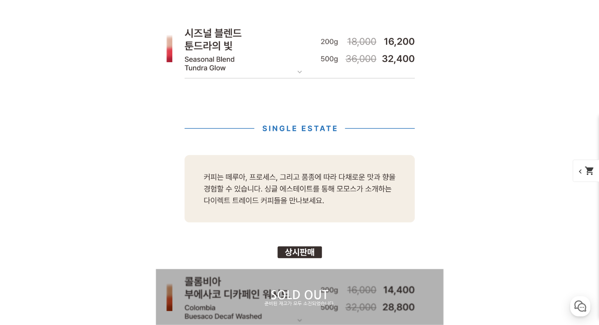
click at [292, 79] on img at bounding box center [300, 173] width 288 height 191
click at [298, 74] on mat-icon "expand_more" at bounding box center [299, 72] width 14 height 9
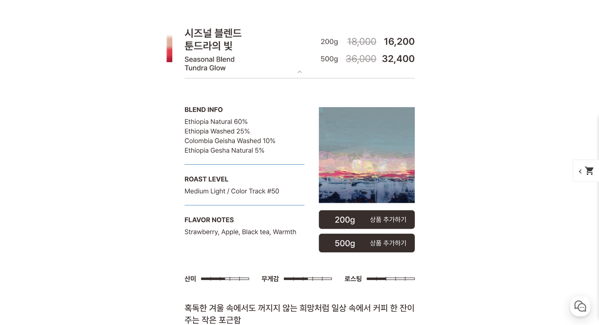
click at [298, 74] on mat-icon "expand_more" at bounding box center [299, 72] width 14 height 9
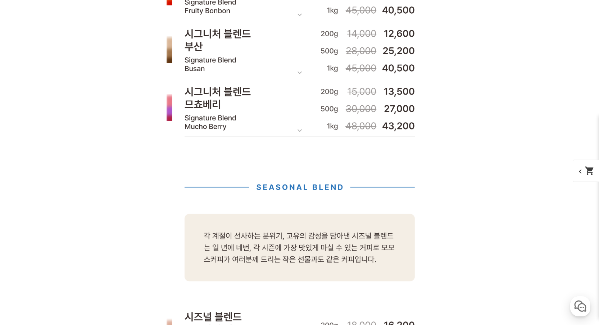
scroll to position [3165, 0]
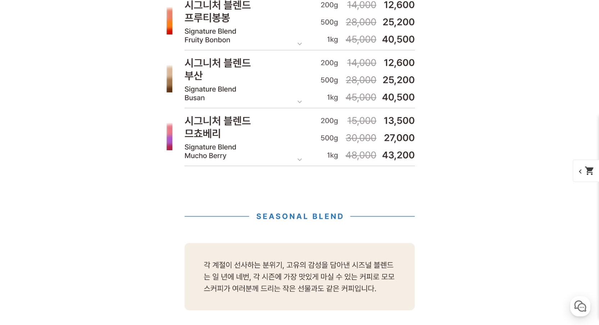
click at [293, 161] on mat-icon "expand_more" at bounding box center [299, 159] width 14 height 9
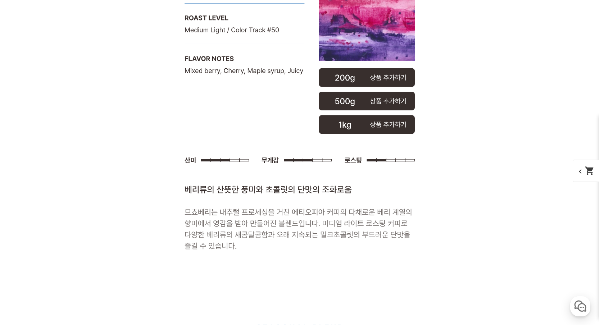
scroll to position [3248, 0]
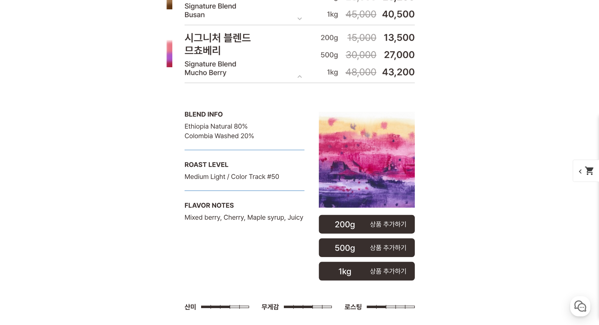
click at [301, 76] on mat-icon "expand_more" at bounding box center [299, 76] width 14 height 9
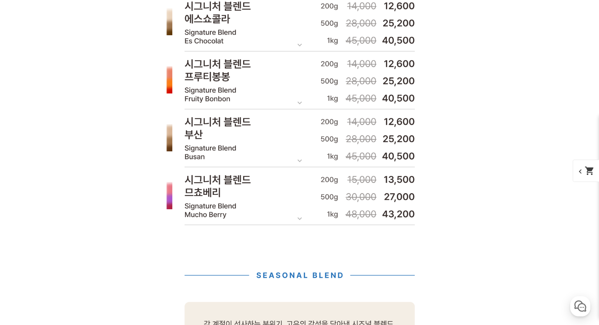
scroll to position [3036, 0]
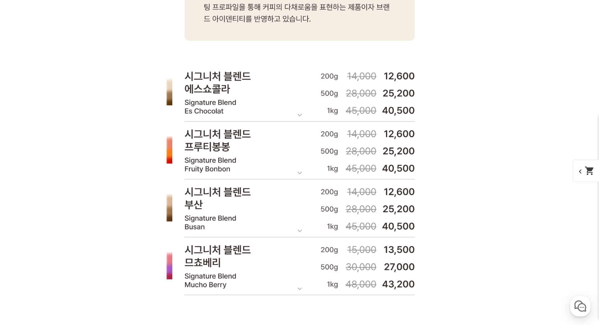
click at [300, 119] on img at bounding box center [300, 93] width 288 height 58
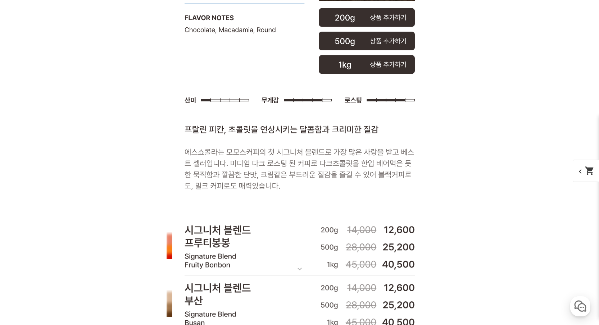
scroll to position [3318, 0]
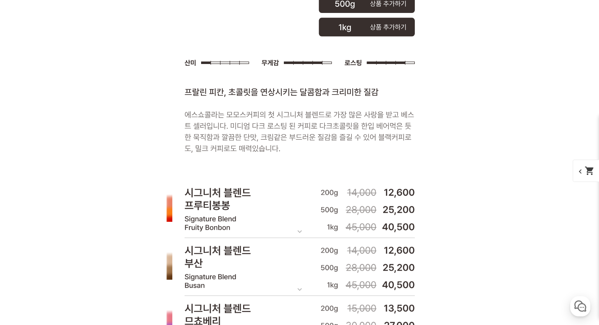
click at [300, 232] on mat-icon "expand_more" at bounding box center [299, 231] width 14 height 9
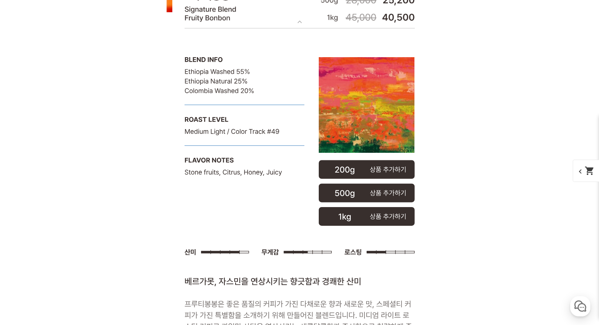
scroll to position [3672, 0]
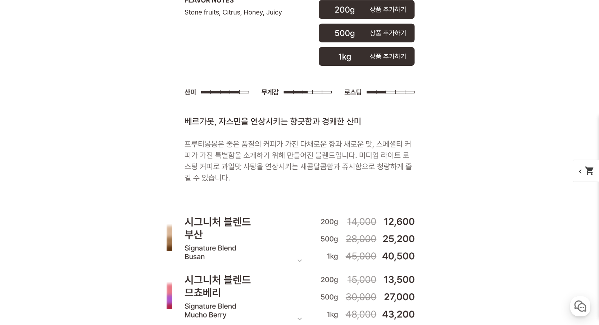
click at [301, 261] on mat-icon "expand_more" at bounding box center [299, 260] width 14 height 9
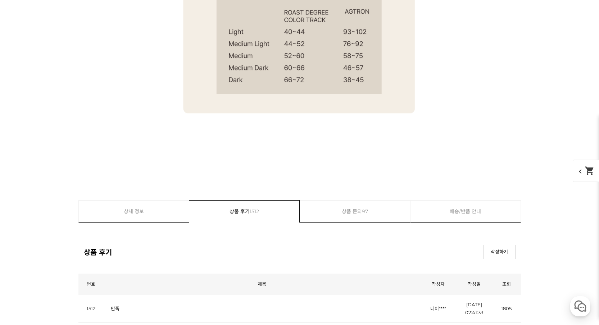
scroll to position [5854, 0]
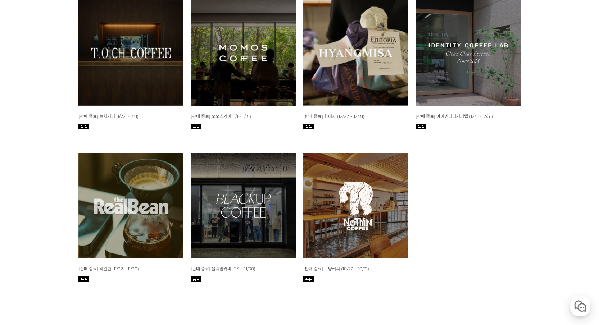
click at [123, 106] on img at bounding box center [130, 52] width 105 height 105
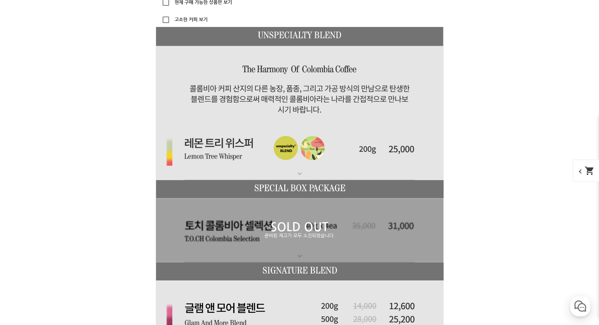
scroll to position [1539, 0]
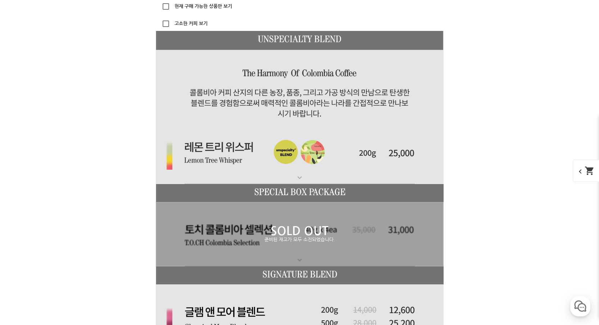
click at [296, 173] on mat-icon "expand_more" at bounding box center [299, 177] width 14 height 9
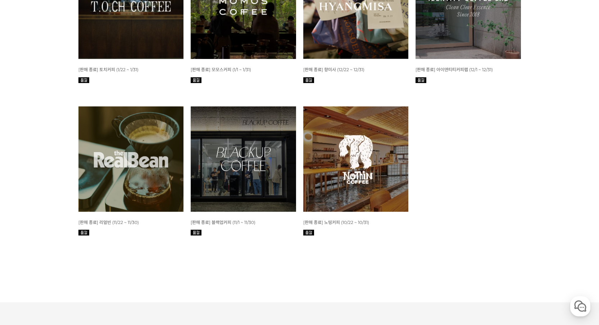
scroll to position [957, 0]
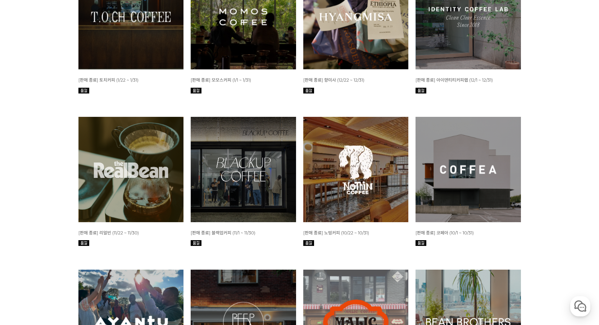
click at [246, 161] on img at bounding box center [243, 169] width 105 height 105
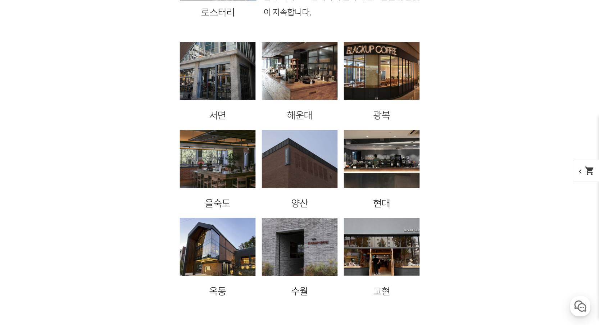
scroll to position [1544, 0]
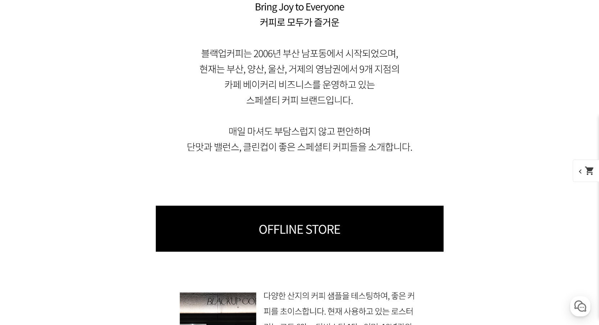
scroll to position [1142, 0]
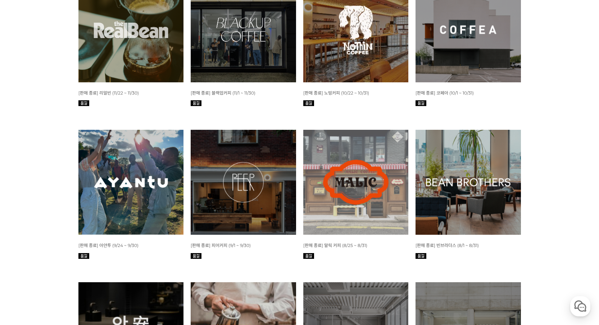
scroll to position [1103, 0]
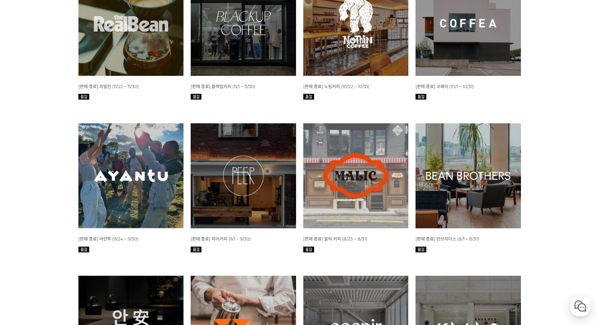
click at [471, 155] on img at bounding box center [467, 175] width 105 height 105
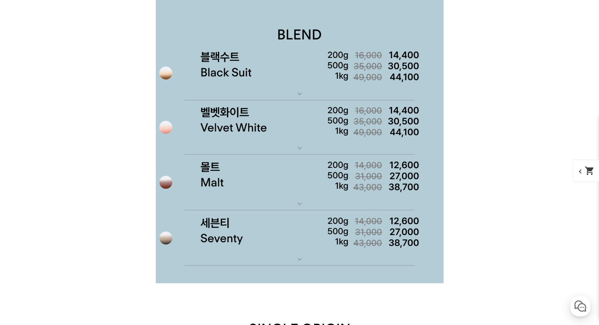
scroll to position [3100, 0]
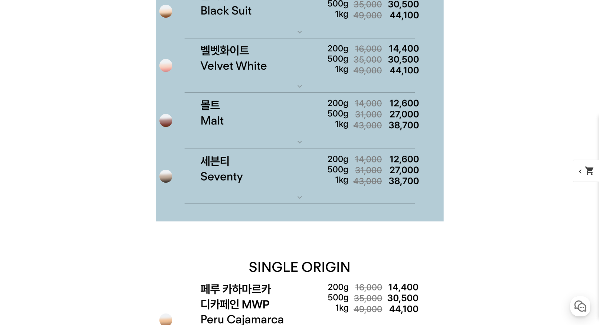
click at [288, 199] on img at bounding box center [300, 177] width 288 height 56
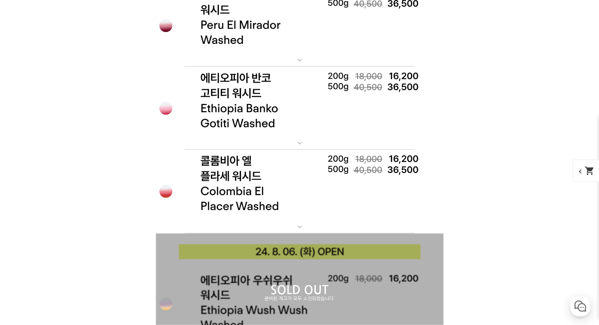
scroll to position [3797, 0]
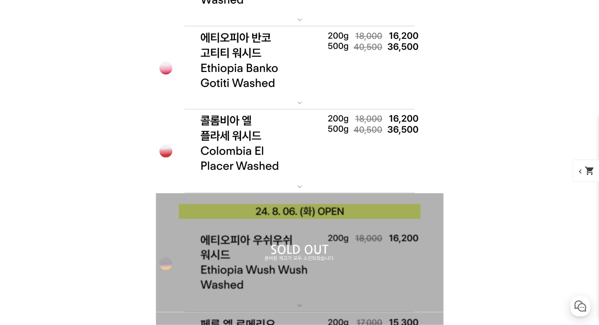
click at [300, 189] on mat-icon "expand_more" at bounding box center [299, 186] width 14 height 9
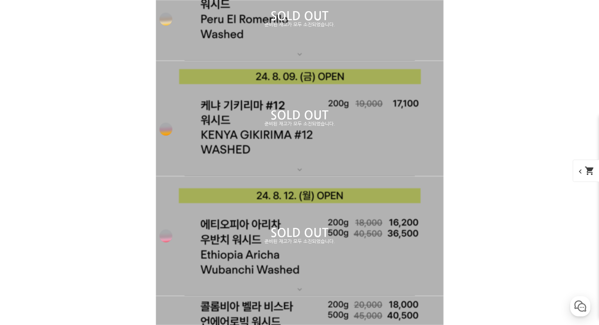
scroll to position [4601, 0]
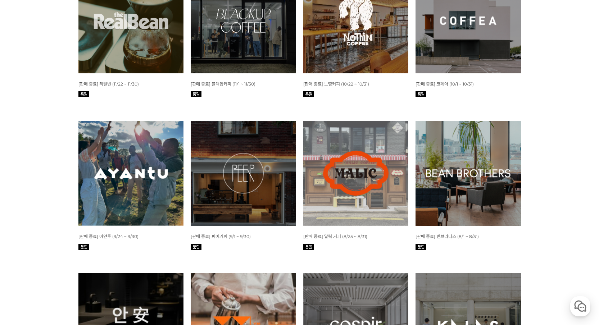
scroll to position [1075, 0]
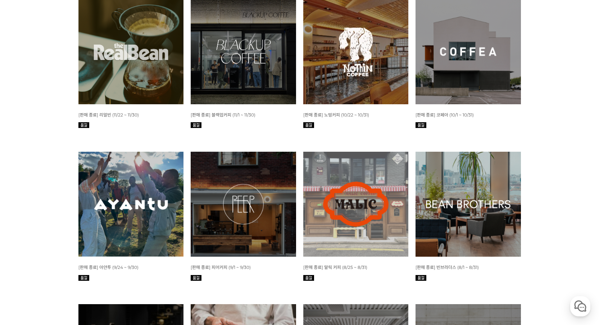
click at [470, 86] on img at bounding box center [467, 51] width 105 height 105
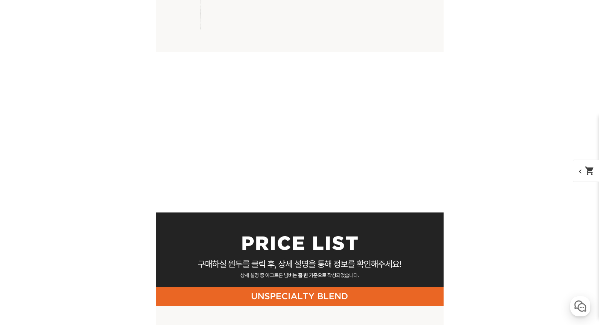
scroll to position [2610, 0]
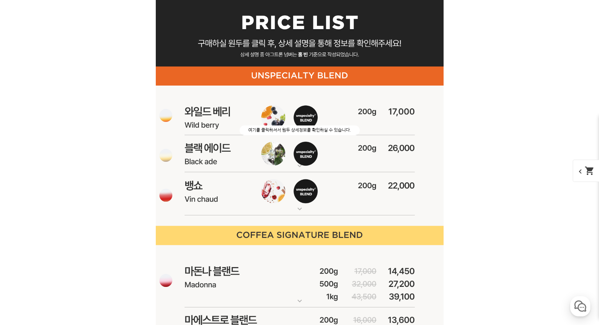
click at [299, 169] on mat-icon "expand_more" at bounding box center [299, 165] width 14 height 9
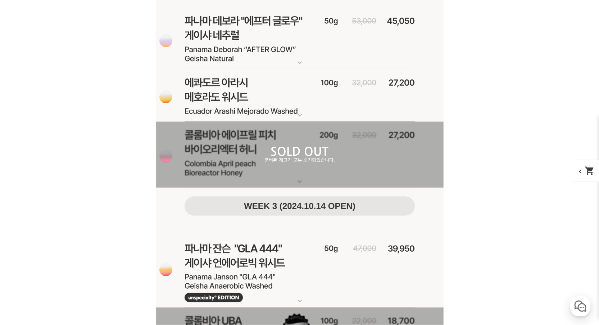
scroll to position [4517, 0]
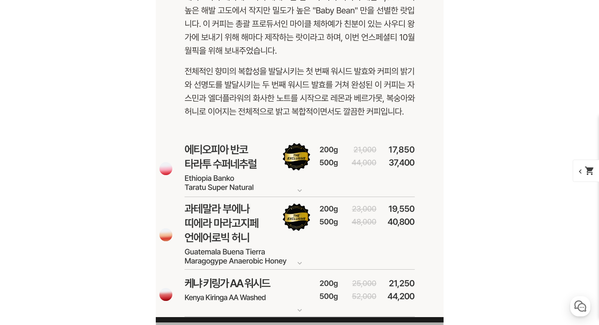
scroll to position [4870, 0]
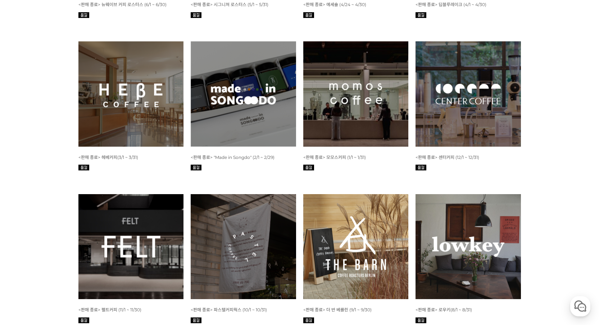
scroll to position [1663, 0]
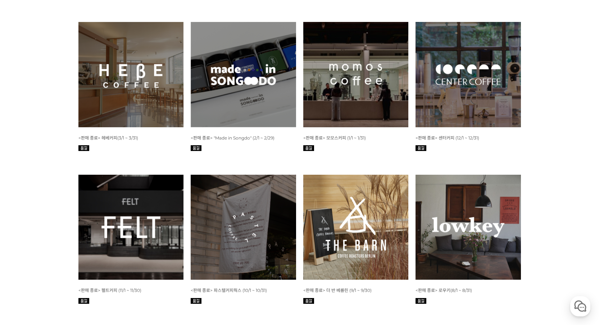
click at [446, 135] on span "<판매 종료> 센터커피 (12/1 ~ 12/31)" at bounding box center [447, 137] width 64 height 5
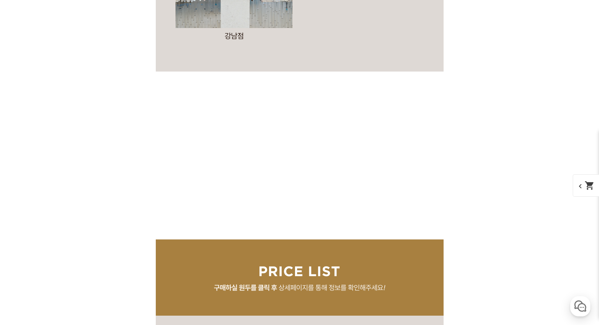
scroll to position [1943, 0]
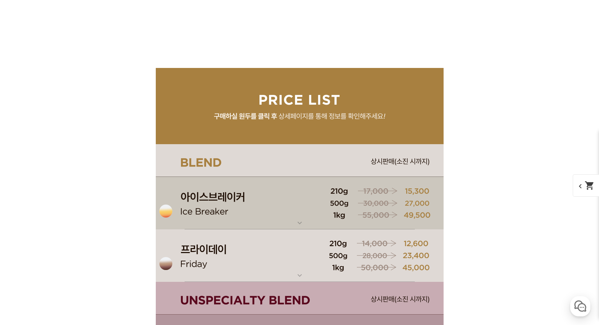
click at [306, 223] on img at bounding box center [300, 203] width 288 height 53
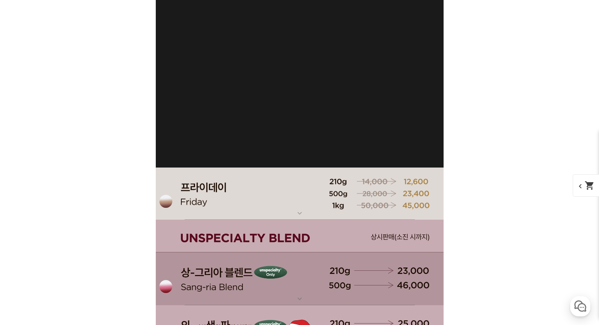
scroll to position [2359, 0]
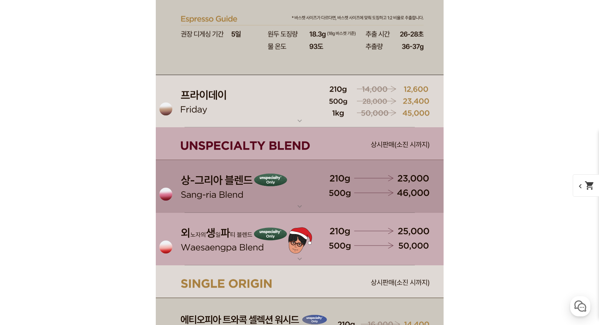
click at [298, 258] on mat-icon "expand_more" at bounding box center [299, 259] width 14 height 9
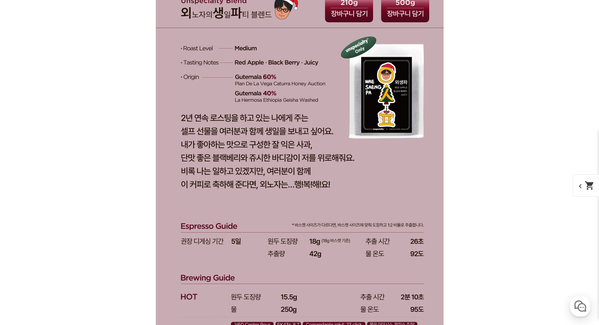
scroll to position [2578, 0]
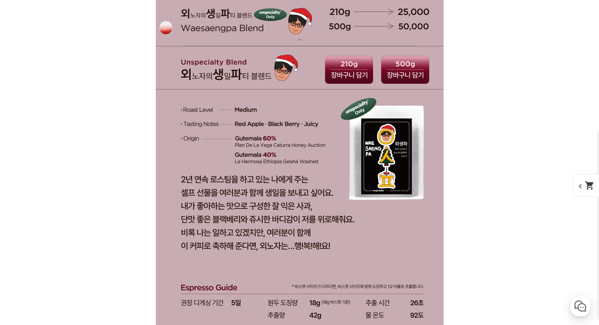
click at [296, 38] on mat-icon "expand_more" at bounding box center [299, 39] width 14 height 9
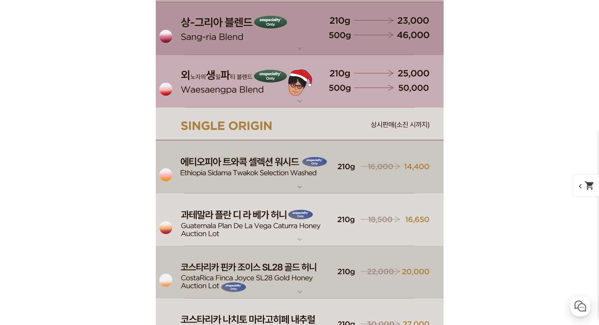
scroll to position [2510, 0]
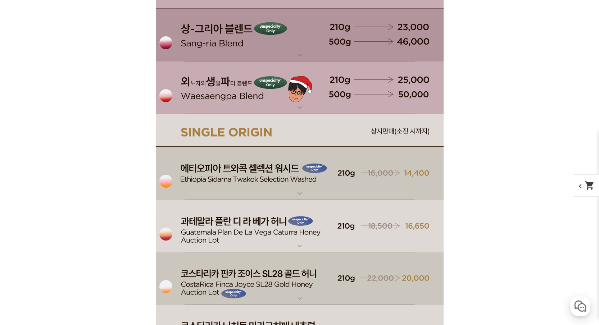
click at [304, 51] on mat-icon "expand_more" at bounding box center [299, 55] width 14 height 9
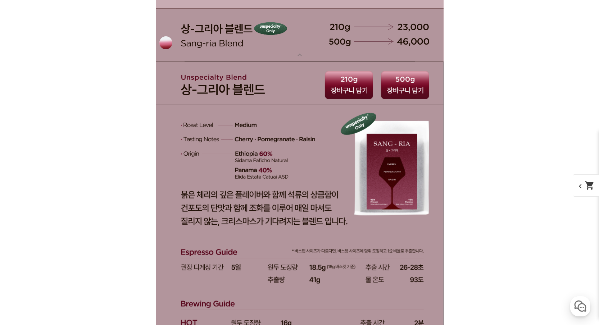
click at [307, 51] on img at bounding box center [300, 35] width 288 height 53
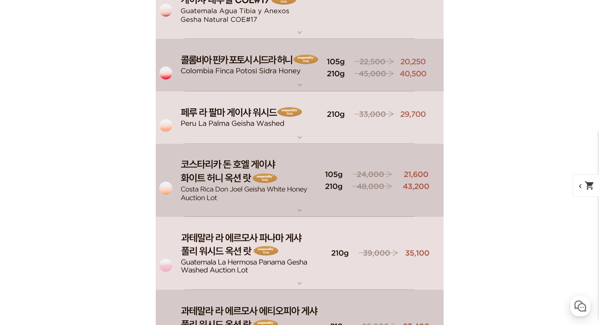
scroll to position [3035, 0]
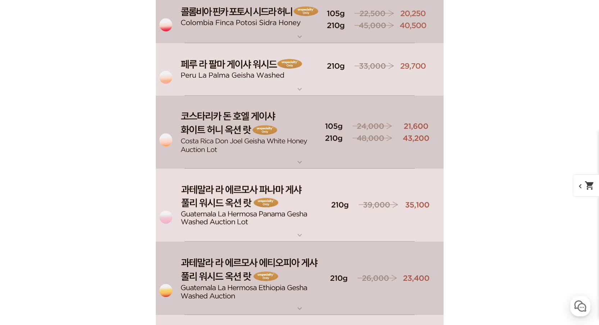
click at [301, 90] on mat-icon "expand_more" at bounding box center [299, 89] width 14 height 9
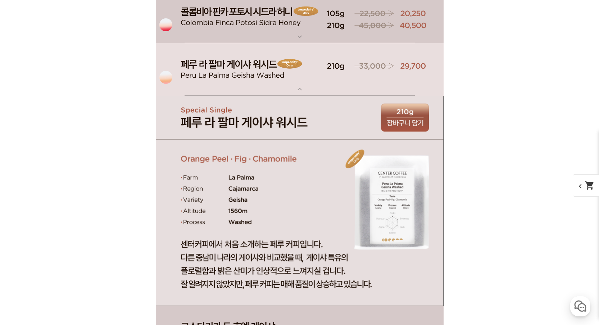
click at [300, 90] on mat-icon "expand_more" at bounding box center [299, 89] width 14 height 9
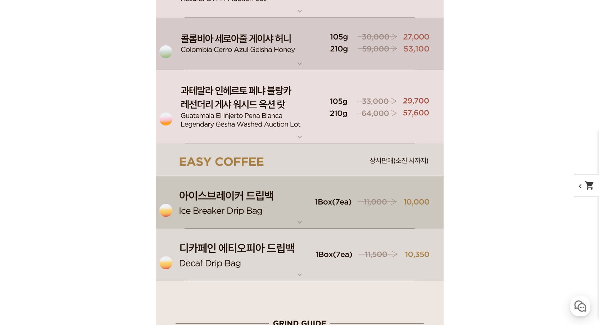
scroll to position [3453, 0]
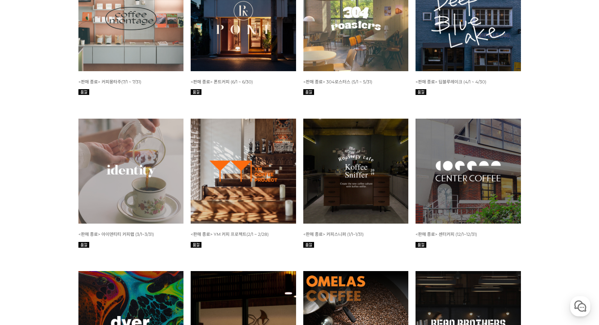
scroll to position [2060, 0]
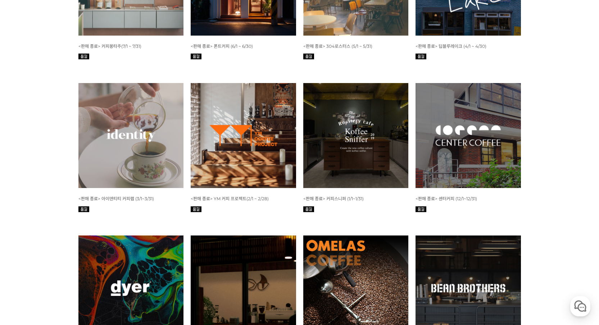
click at [464, 149] on img at bounding box center [467, 135] width 105 height 105
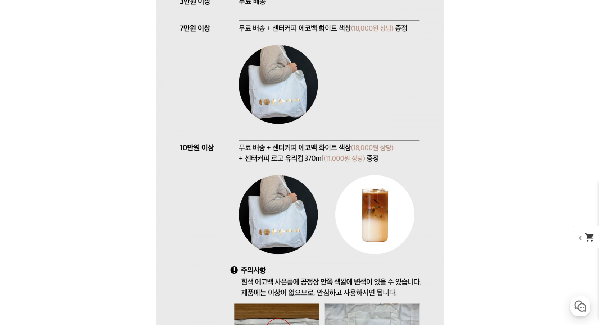
scroll to position [1644, 0]
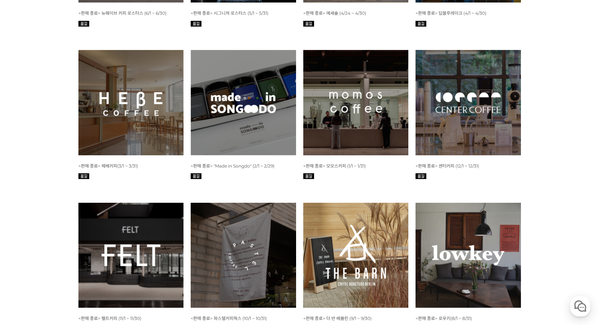
scroll to position [1635, 0]
click at [245, 264] on img at bounding box center [243, 255] width 105 height 105
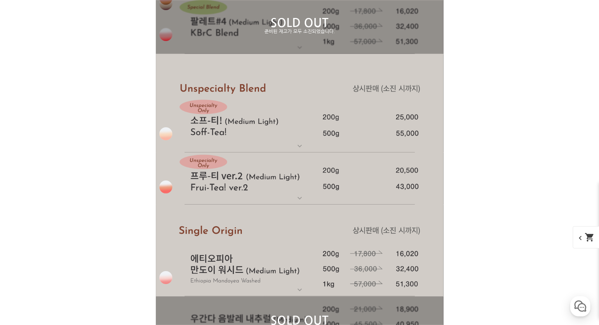
scroll to position [2342, 0]
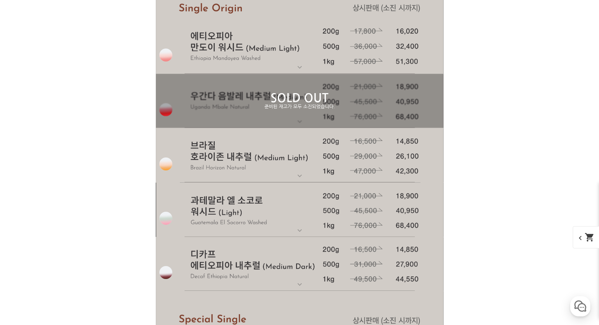
scroll to position [2664, 0]
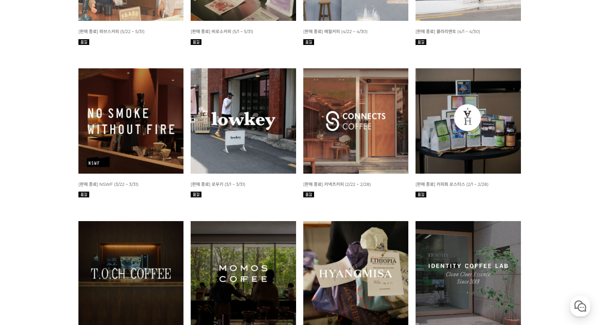
scroll to position [464, 0]
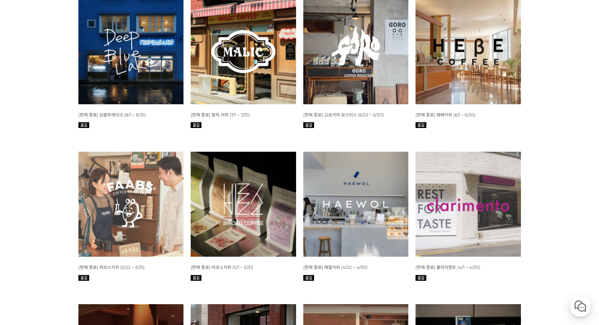
click at [475, 61] on img at bounding box center [467, 51] width 105 height 105
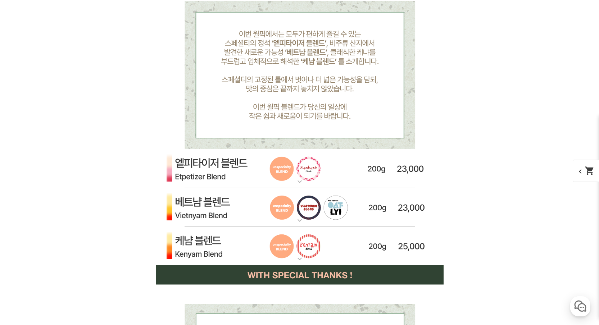
scroll to position [2349, 0]
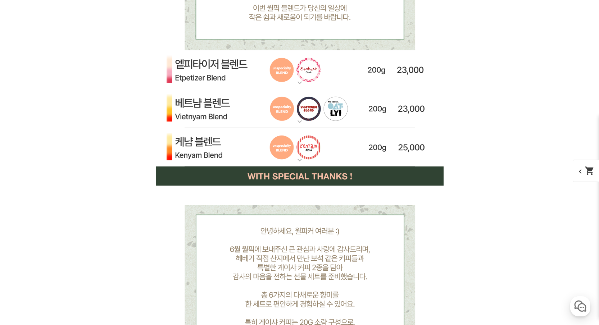
click at [299, 123] on mat-icon "expand_more" at bounding box center [299, 121] width 14 height 9
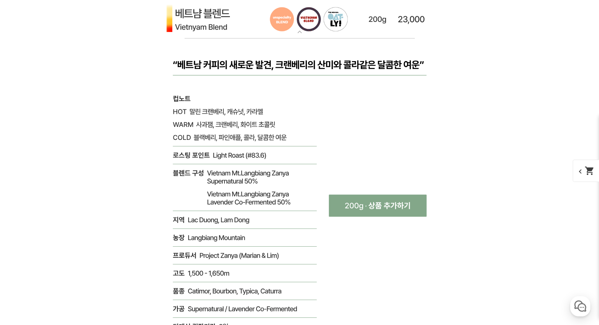
scroll to position [2456, 0]
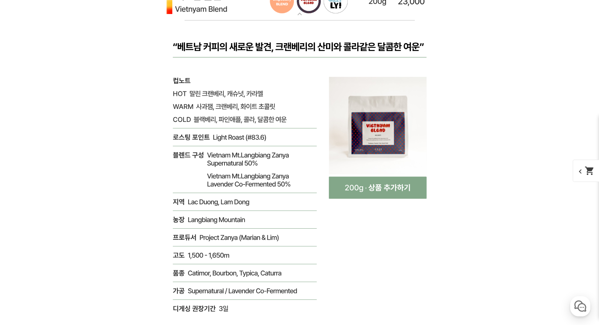
click at [297, 17] on mat-icon "expand_more" at bounding box center [299, 14] width 14 height 9
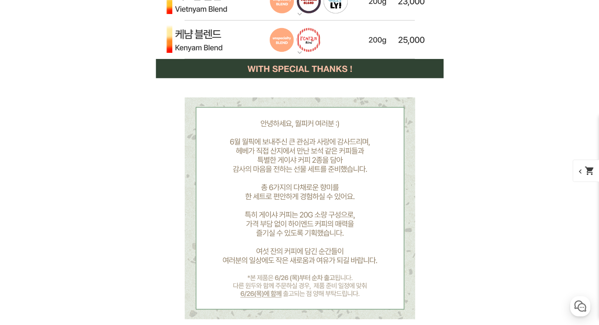
click at [291, 55] on img at bounding box center [300, 39] width 288 height 39
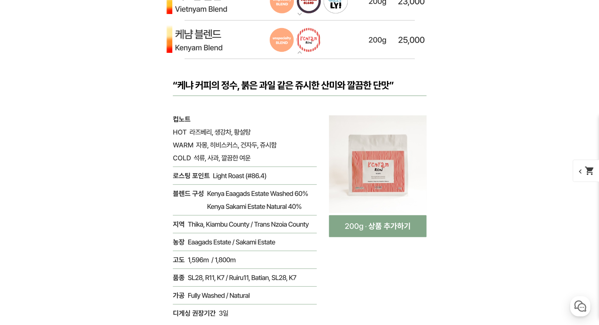
click at [292, 56] on img at bounding box center [300, 39] width 288 height 39
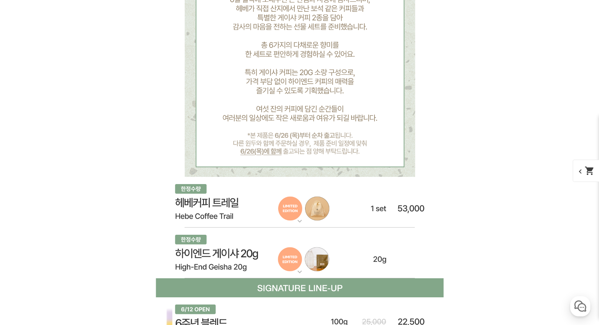
scroll to position [2606, 0]
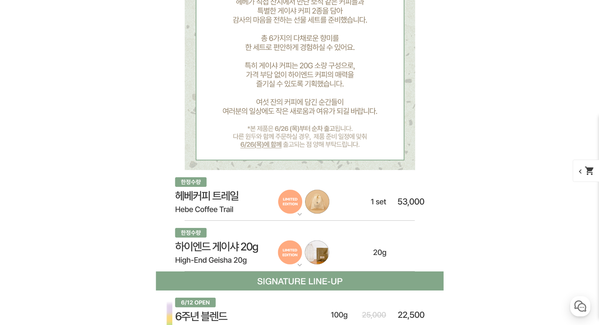
click at [288, 213] on img at bounding box center [300, 195] width 288 height 51
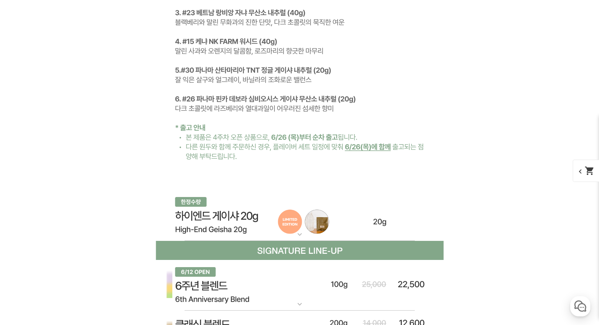
scroll to position [3230, 0]
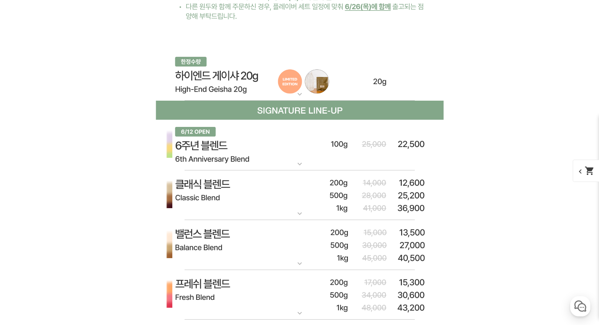
click at [311, 87] on img at bounding box center [300, 75] width 288 height 51
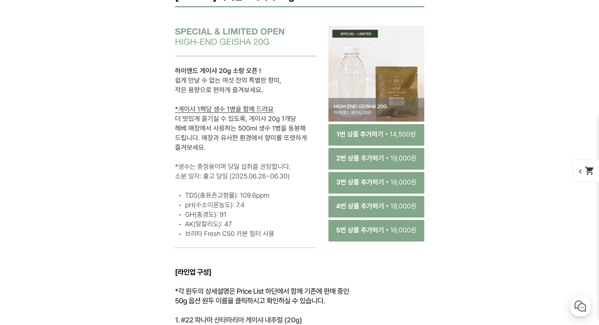
scroll to position [3501, 0]
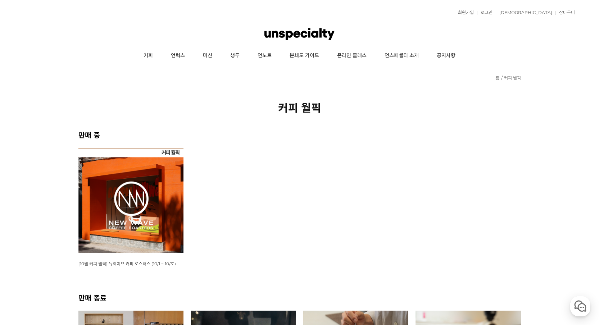
click at [87, 229] on img at bounding box center [130, 200] width 105 height 105
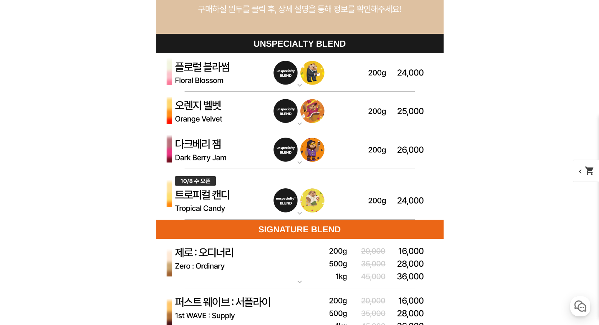
scroll to position [2060, 0]
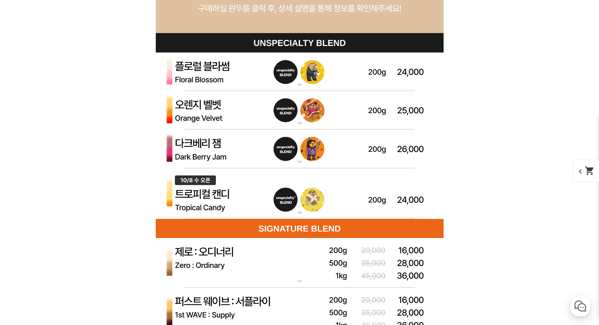
click at [289, 129] on hr at bounding box center [299, 129] width 230 height 0
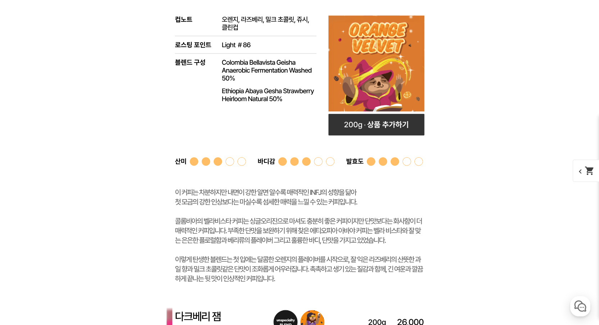
scroll to position [2086, 0]
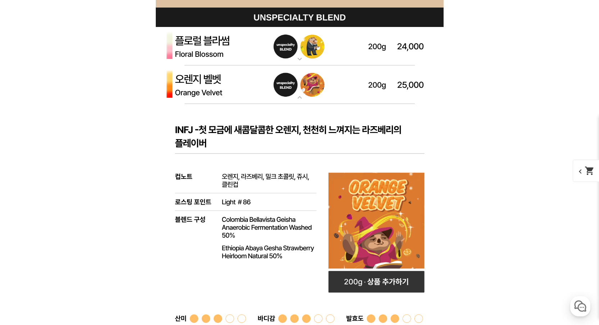
click at [319, 65] on p "오렌지 벨벳 (언스페셜티 블렌드)" at bounding box center [300, 68] width 288 height 6
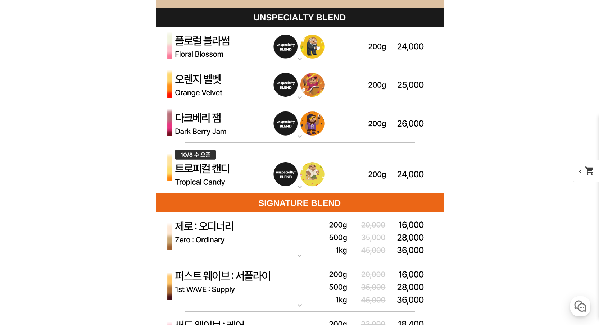
click at [309, 63] on img at bounding box center [300, 46] width 288 height 39
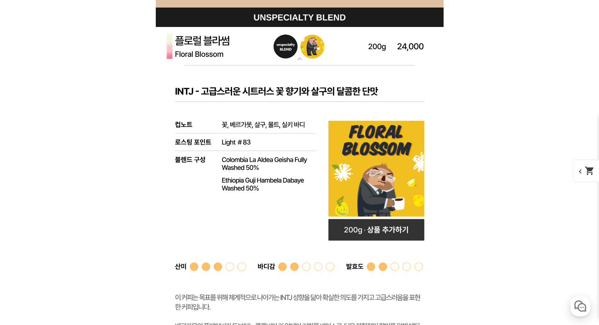
click at [309, 62] on img at bounding box center [300, 46] width 288 height 39
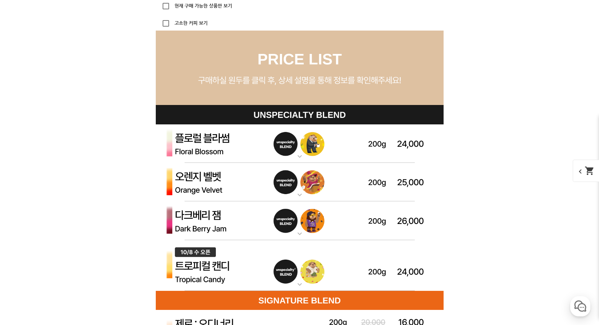
scroll to position [2019, 0]
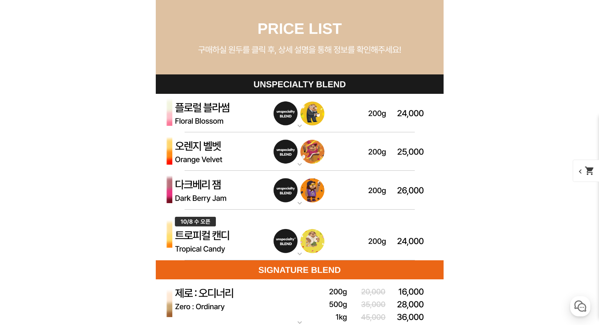
click at [322, 208] on img at bounding box center [300, 190] width 288 height 39
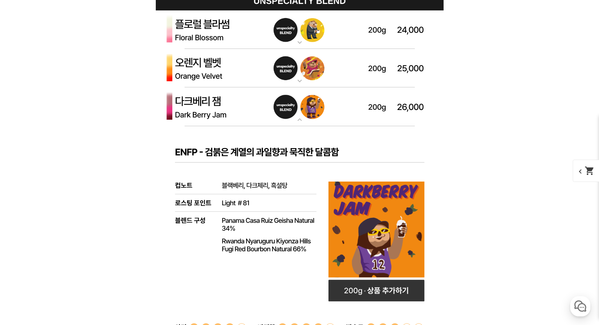
scroll to position [2154, 0]
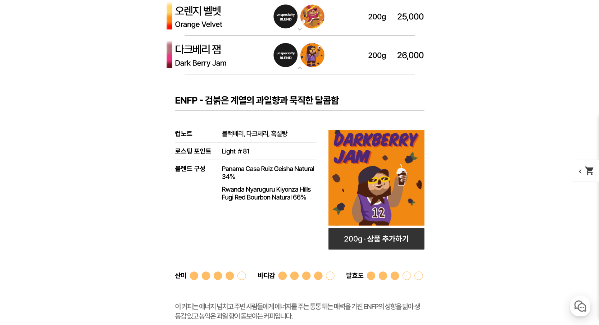
click at [357, 71] on img at bounding box center [300, 55] width 288 height 39
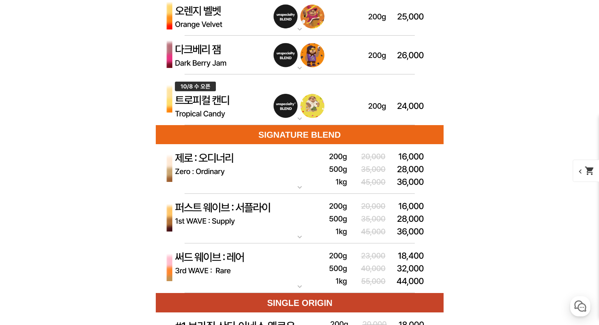
click at [309, 124] on img at bounding box center [300, 99] width 288 height 51
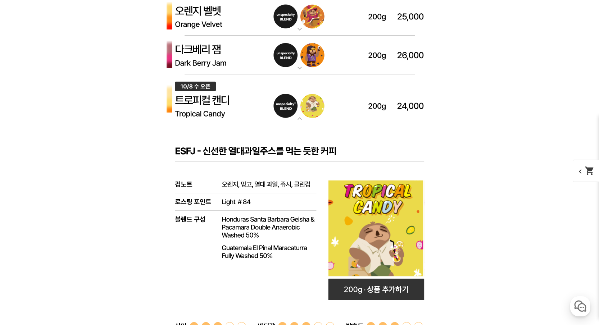
click at [308, 120] on img at bounding box center [300, 99] width 288 height 51
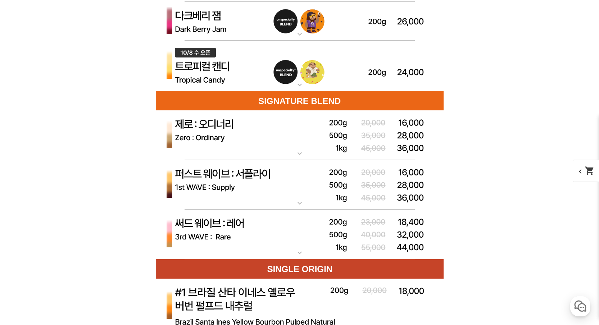
scroll to position [2200, 0]
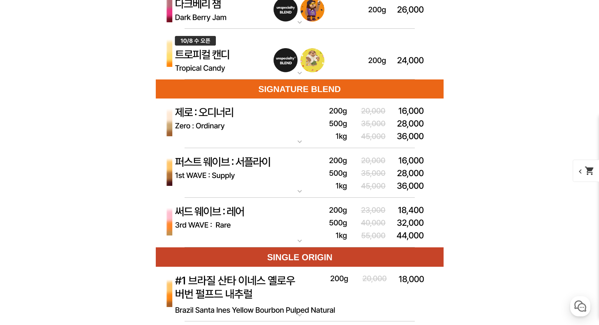
click at [316, 143] on img at bounding box center [300, 124] width 288 height 50
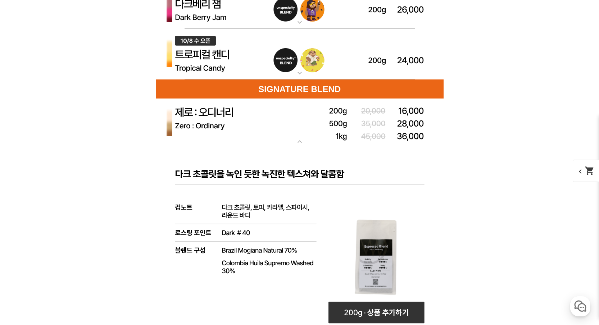
click at [316, 143] on img at bounding box center [300, 124] width 288 height 50
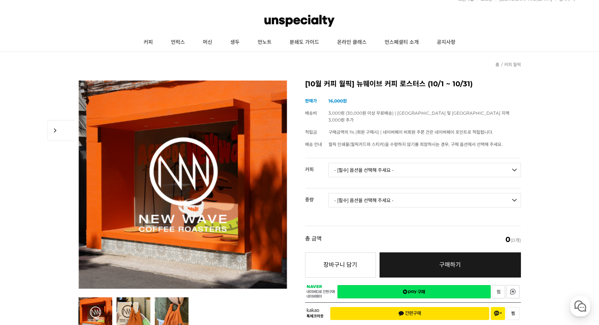
scroll to position [0, 0]
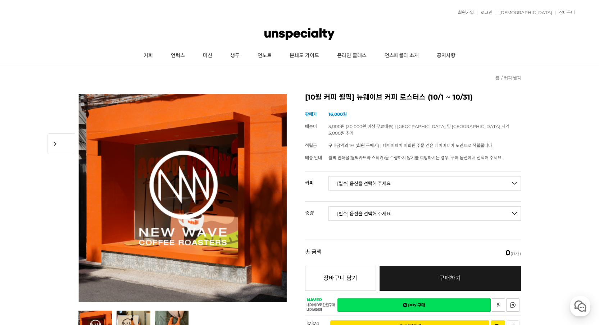
click at [282, 36] on img at bounding box center [299, 34] width 70 height 22
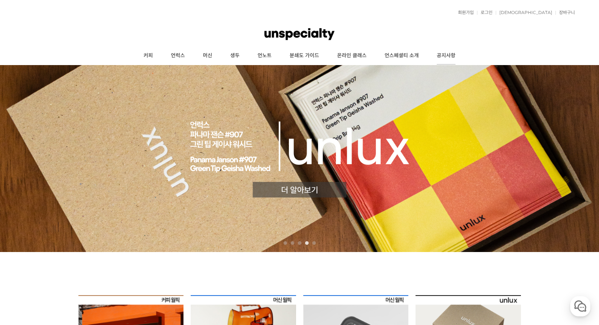
click at [451, 52] on link "공지사항" at bounding box center [446, 56] width 37 height 18
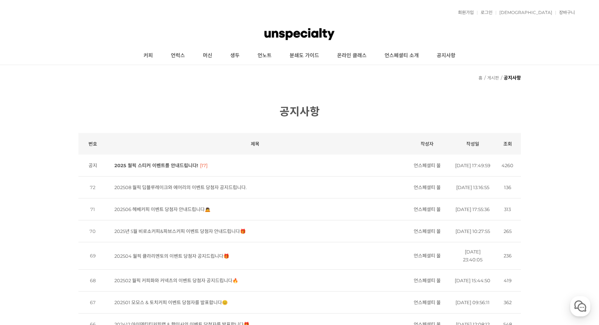
click at [395, 57] on link "언스페셜티 소개" at bounding box center [401, 56] width 52 height 18
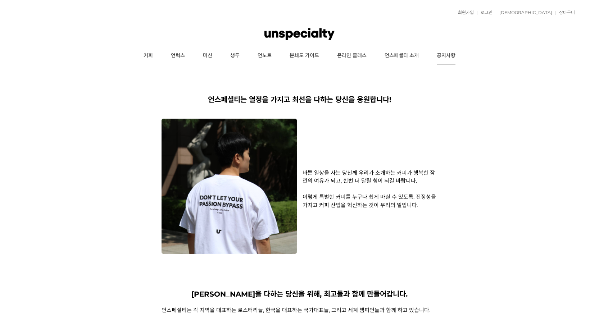
click at [437, 58] on link "공지사항" at bounding box center [446, 56] width 37 height 18
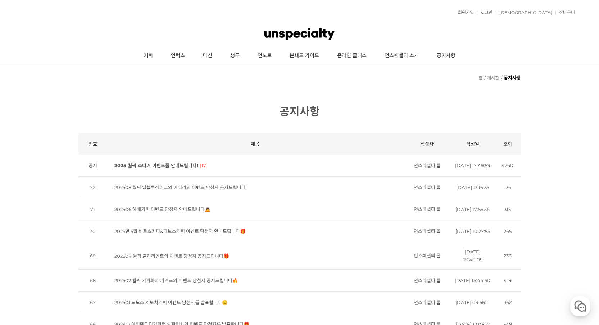
click at [203, 198] on td "202508 월픽 딥블루레이크와 에어리의 이벤트 당첨자 공지드립니다." at bounding box center [255, 188] width 296 height 22
click at [203, 190] on link "202508 월픽 딥블루레이크와 에어리의 이벤트 당첨자 공지드립니다." at bounding box center [180, 187] width 132 height 6
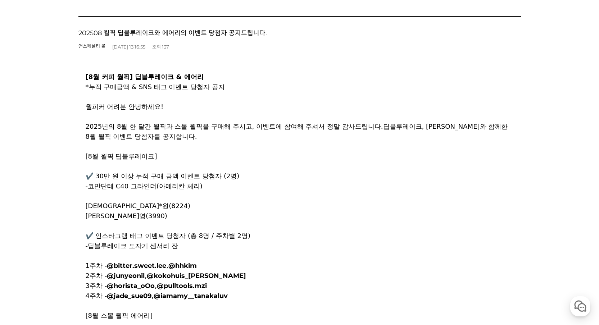
scroll to position [159, 0]
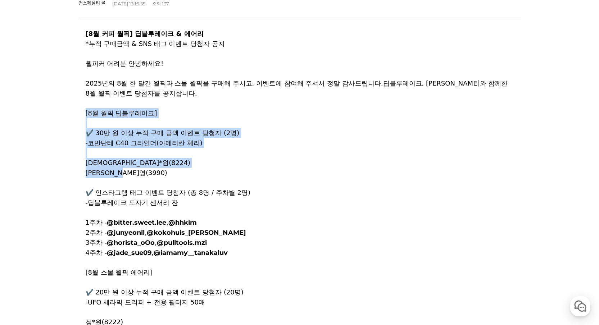
drag, startPoint x: 177, startPoint y: 110, endPoint x: 297, endPoint y: 172, distance: 135.4
click at [296, 171] on p "[8월 커피 월픽] 딥블루레이크 & 에어리 *누적 구매금액 & SNS 태그 이벤트 당첨자 공지 월피커 어려분 안녕하세요! 2025년의 8월 한…" at bounding box center [300, 313] width 428 height 569
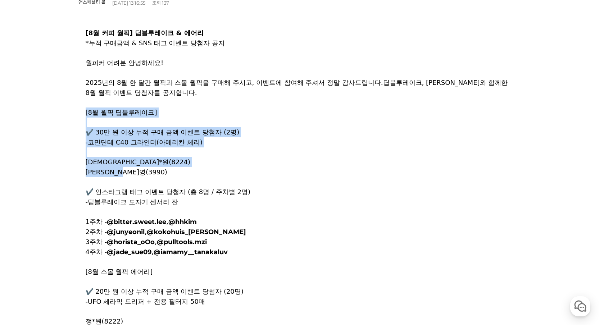
click at [297, 172] on p "[8월 커피 월픽] 딥블루레이크 & 에어리 *누적 구매금액 & SNS 태그 이벤트 당첨자 공지 월피커 어려분 안녕하세요! 2025년의 8월 한…" at bounding box center [300, 312] width 428 height 569
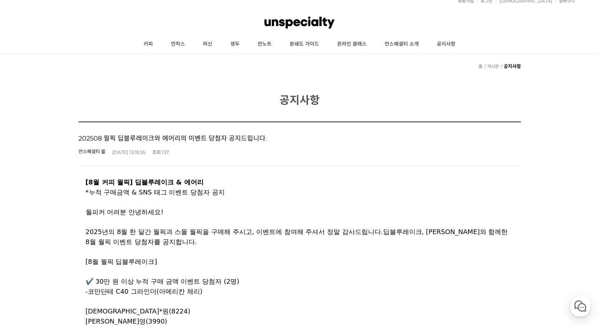
scroll to position [0, 0]
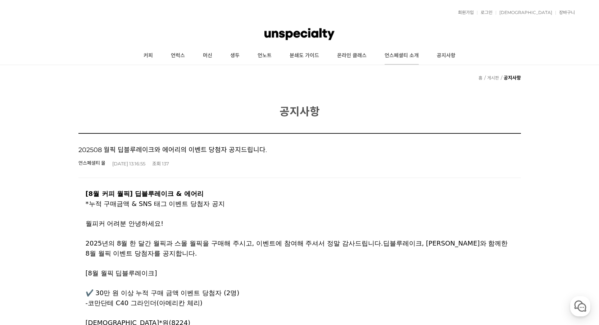
click at [408, 53] on link "언스페셜티 소개" at bounding box center [401, 56] width 52 height 18
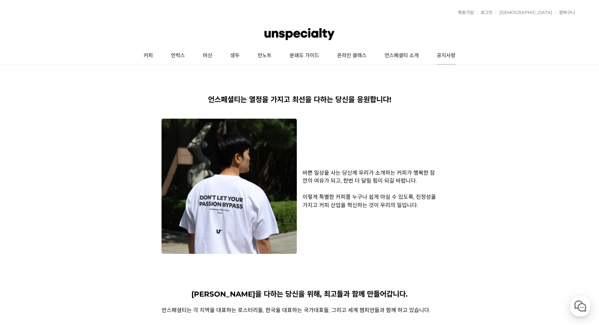
click at [440, 63] on link "공지사항" at bounding box center [446, 56] width 37 height 18
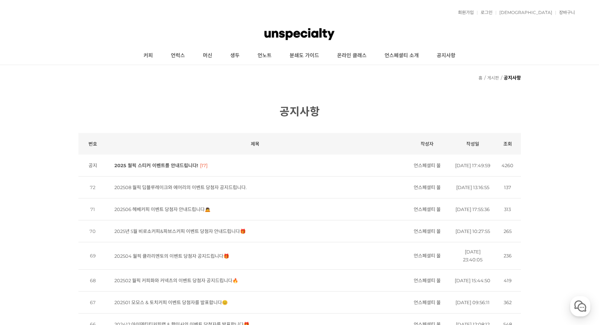
click at [153, 212] on link "202506 헤베커피 이벤트 당첨자 안내드립니다🙇" at bounding box center [162, 209] width 96 height 6
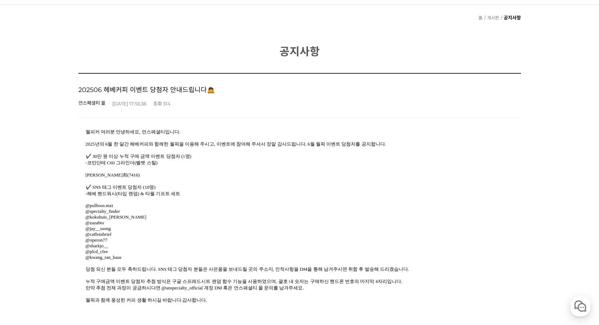
scroll to position [67, 0]
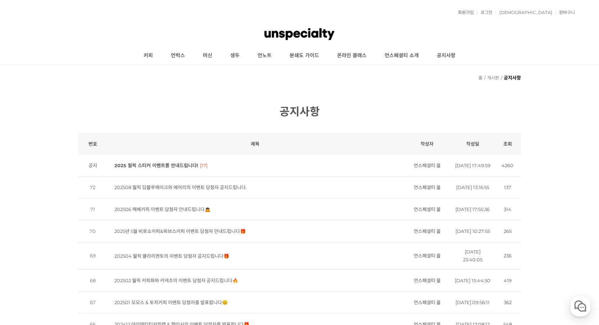
click at [194, 212] on link "202506 헤베커피 이벤트 당첨자 안내드립니다🙇" at bounding box center [162, 209] width 96 height 6
click at [184, 161] on td "공지 2025 월픽 스티커 이벤트를 안내드립니다! [17]" at bounding box center [255, 166] width 296 height 22
click at [183, 166] on link "2025 월픽 스티커 이벤트를 안내드립니다!" at bounding box center [156, 166] width 84 height 6
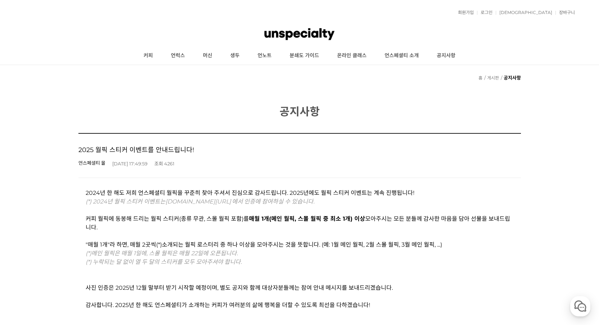
scroll to position [142, 0]
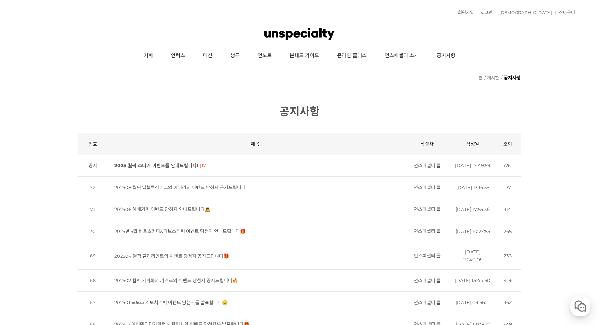
click at [204, 242] on td "2025년 5월 비로소커피&파브스커피 이벤트 당첨자 안내드립니다🎁" at bounding box center [255, 231] width 296 height 22
click at [236, 234] on link "2025년 5월 비로소커피&파브스커피 이벤트 당첨자 안내드립니다🎁" at bounding box center [179, 231] width 131 height 6
